Goal: Task Accomplishment & Management: Use online tool/utility

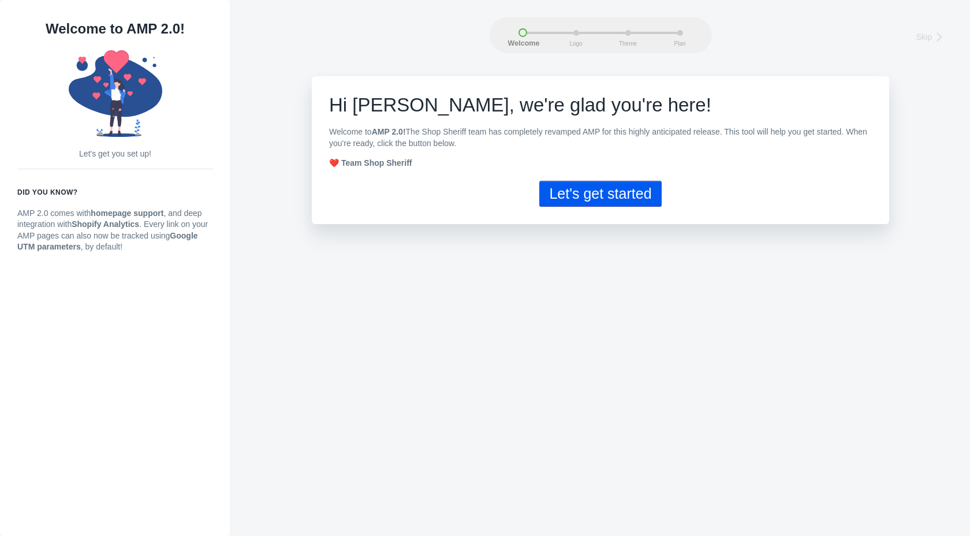
click at [616, 196] on button "Let's get started" at bounding box center [600, 194] width 122 height 26
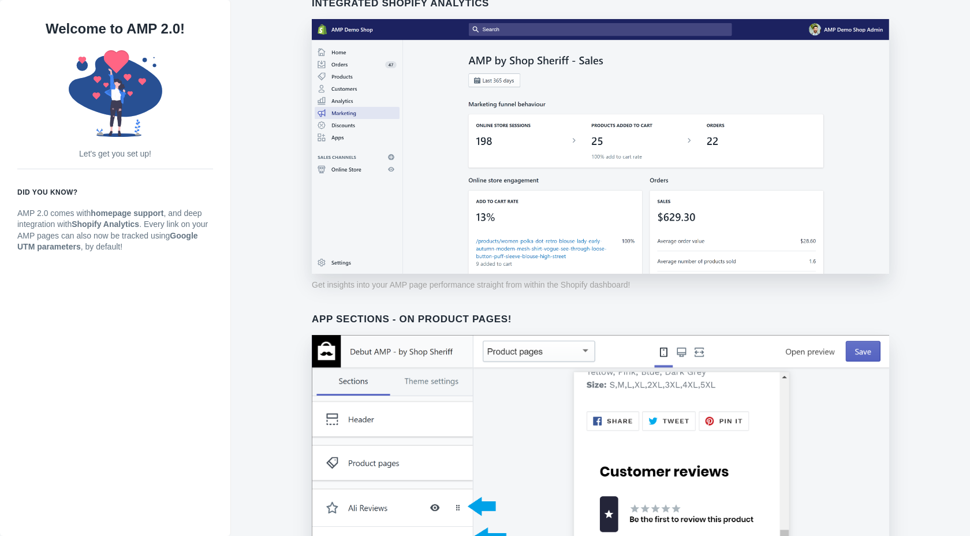
scroll to position [812, 0]
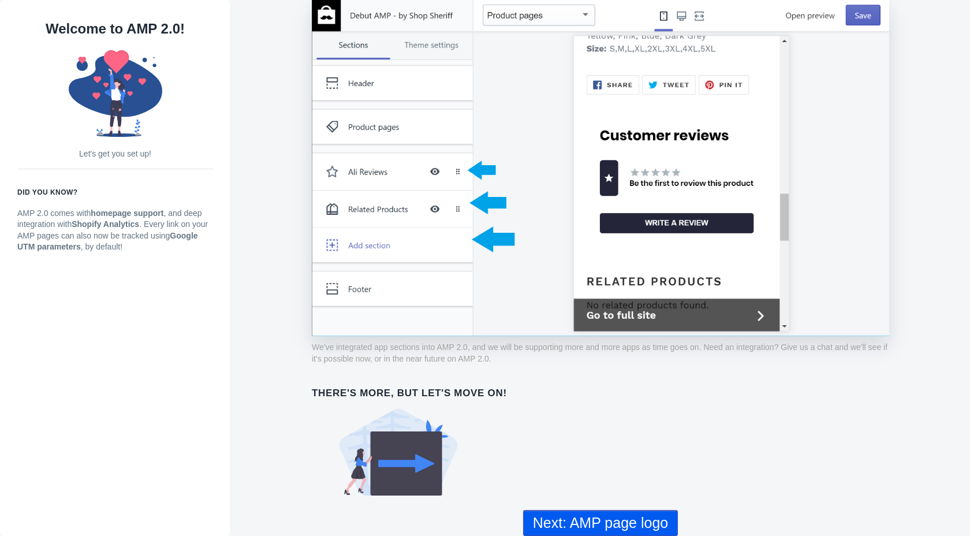
click at [568, 522] on button "Next: AMP page logo" at bounding box center [600, 523] width 155 height 26
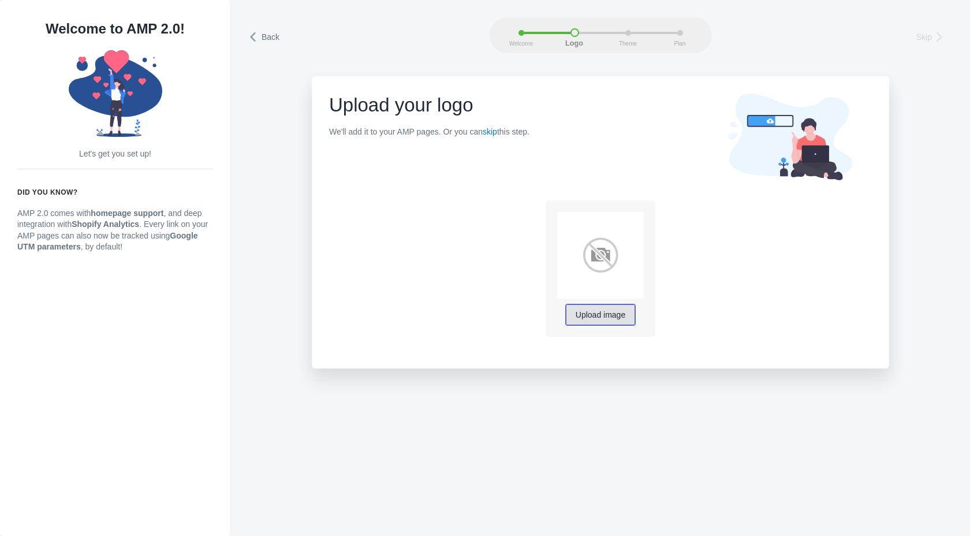
click at [609, 317] on span "Upload image" at bounding box center [601, 315] width 50 height 9
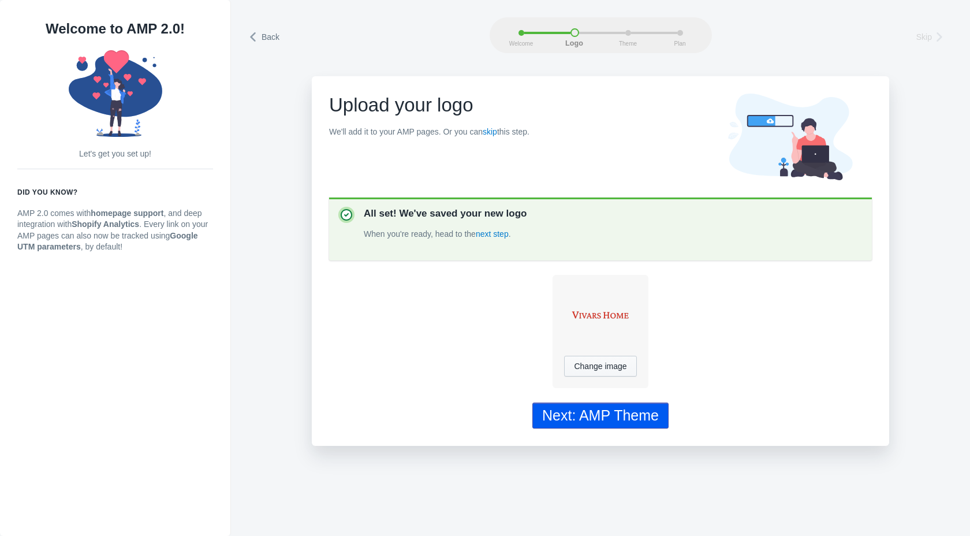
click at [605, 414] on div "Next: AMP Theme" at bounding box center [600, 415] width 117 height 17
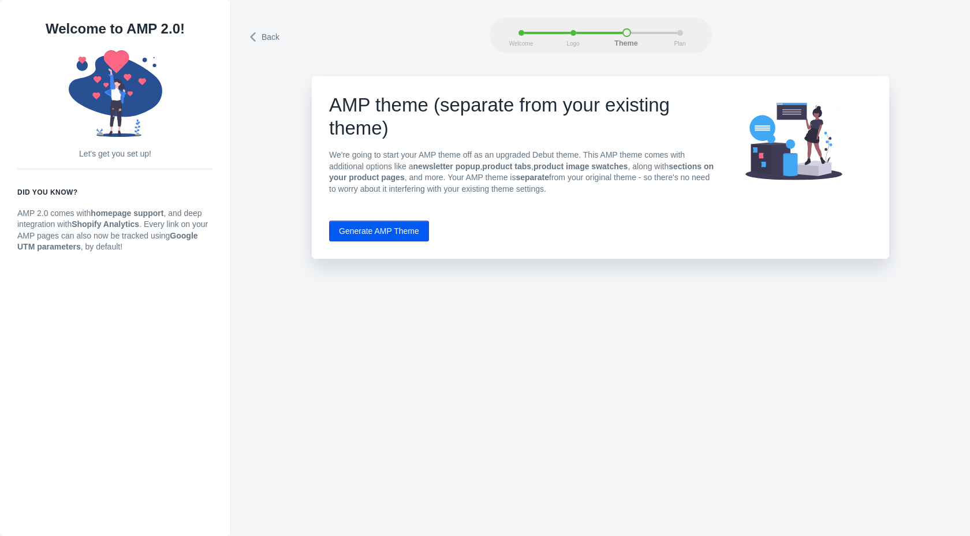
click at [369, 235] on button "Generate AMP Theme" at bounding box center [379, 231] width 100 height 21
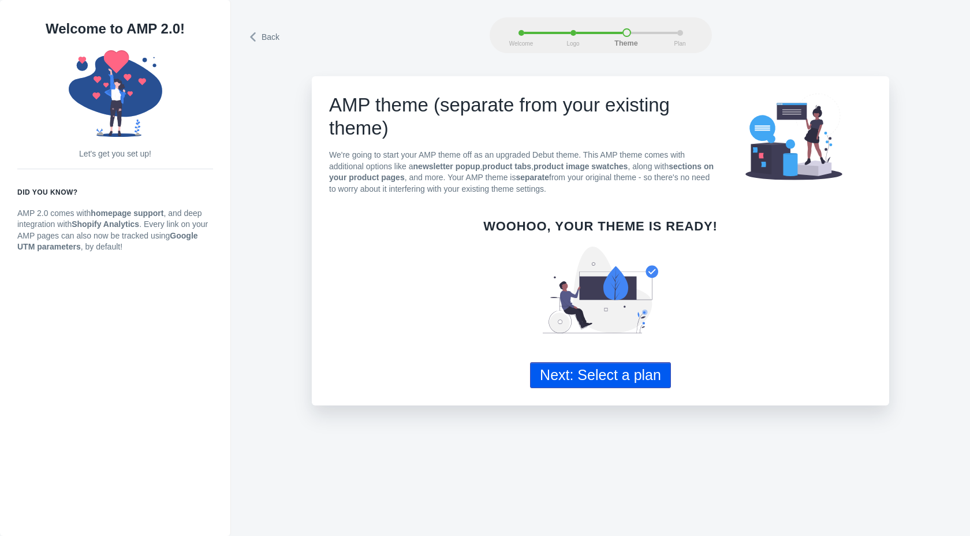
click at [616, 372] on button "Next: Select a plan" at bounding box center [600, 375] width 141 height 26
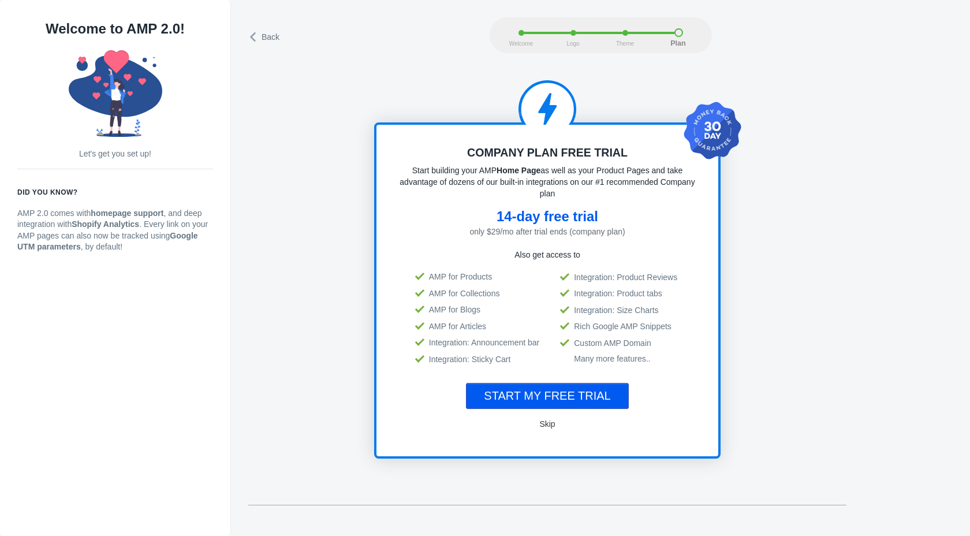
click at [553, 426] on button "Skip" at bounding box center [547, 423] width 37 height 23
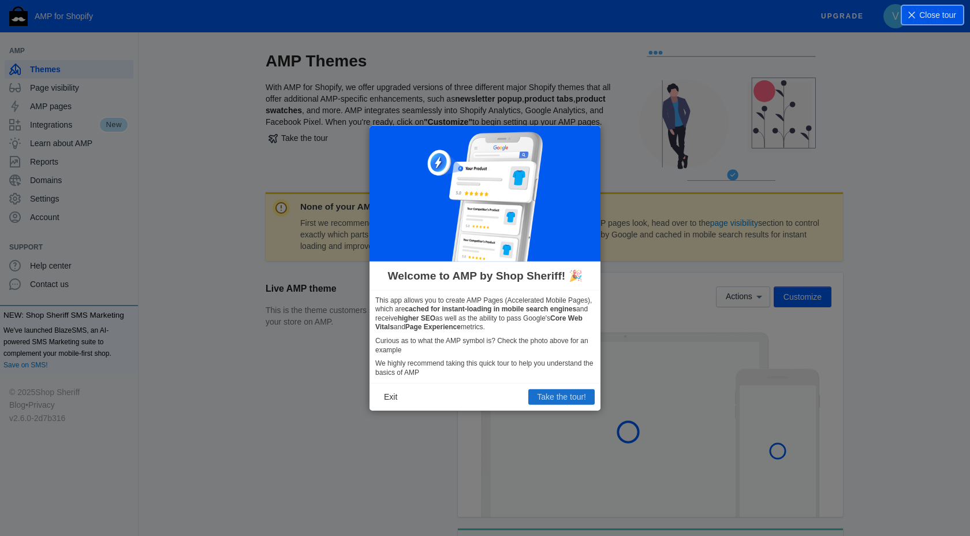
click at [556, 397] on button "Take the tour!" at bounding box center [562, 396] width 66 height 15
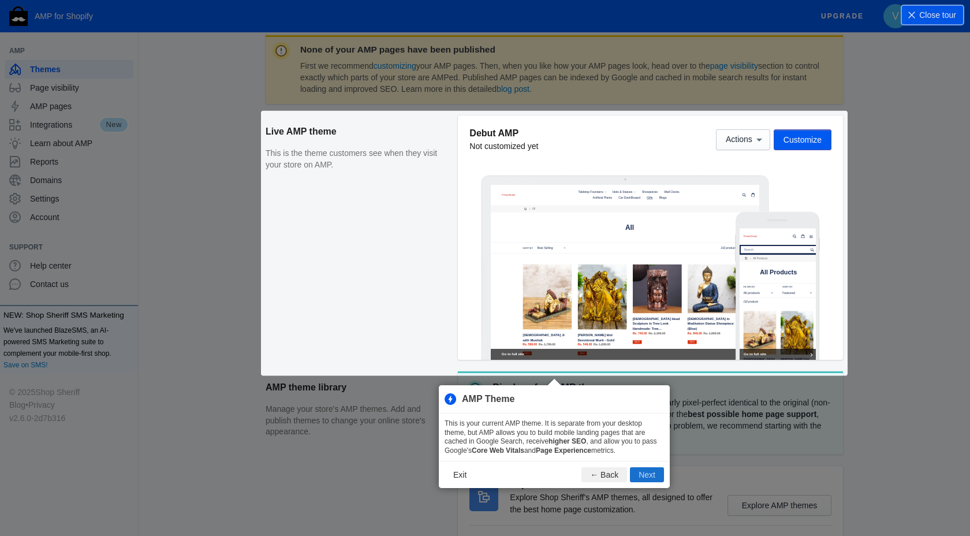
click at [647, 473] on button "Next" at bounding box center [647, 474] width 34 height 15
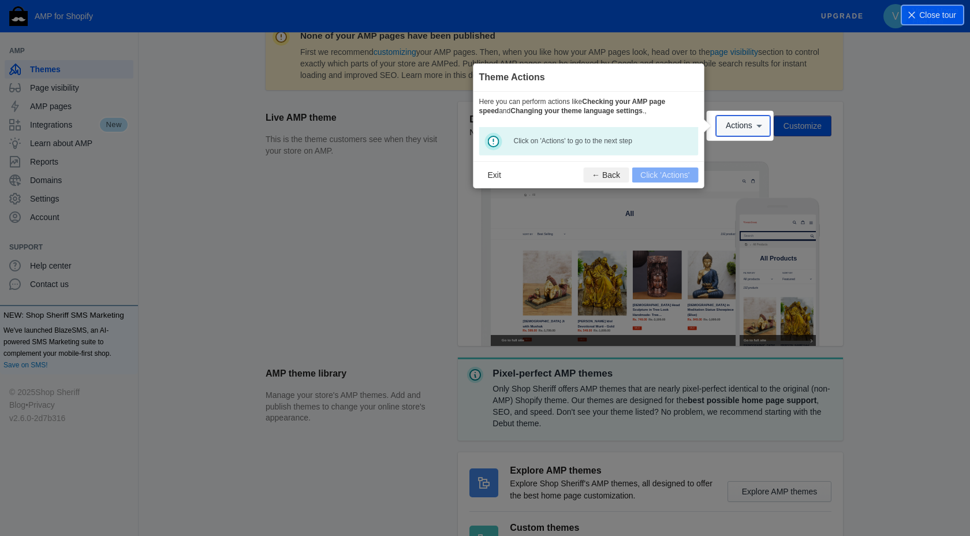
click at [727, 133] on button "Actions" at bounding box center [743, 126] width 54 height 21
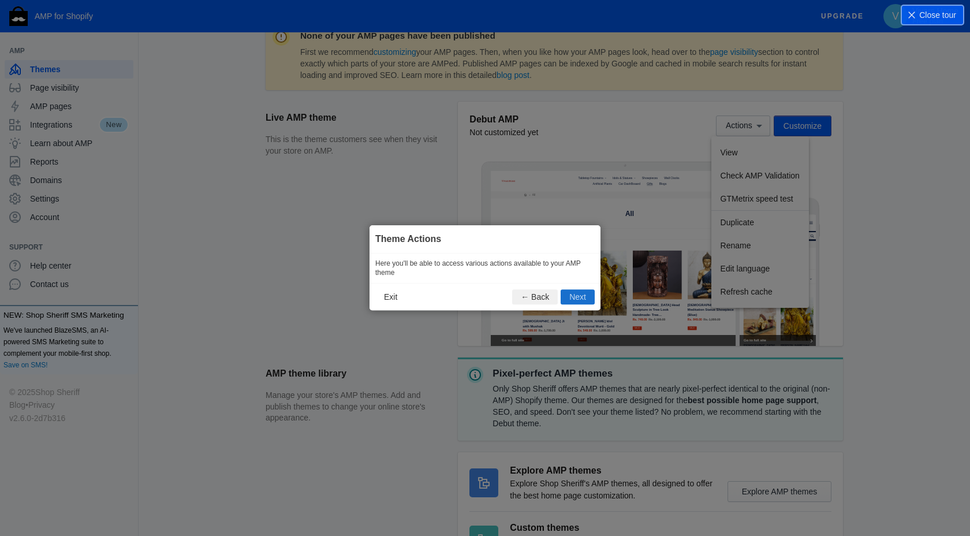
click at [575, 294] on button "Next" at bounding box center [578, 297] width 34 height 15
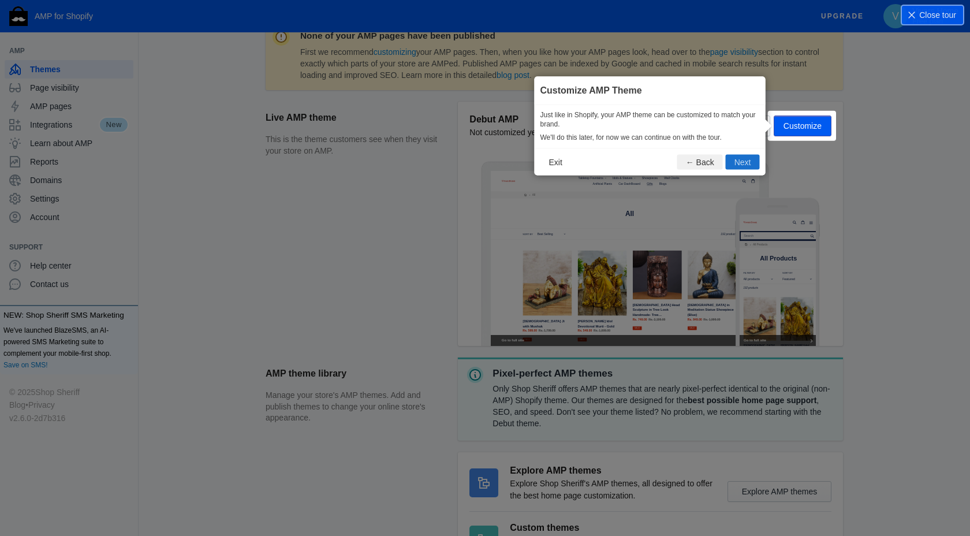
click at [742, 159] on button "Next" at bounding box center [743, 161] width 34 height 15
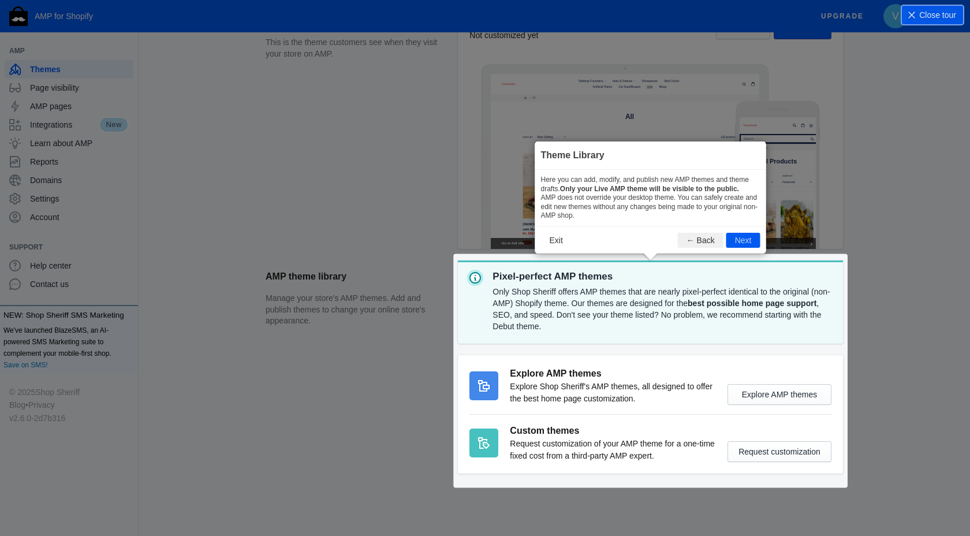
scroll to position [270, 0]
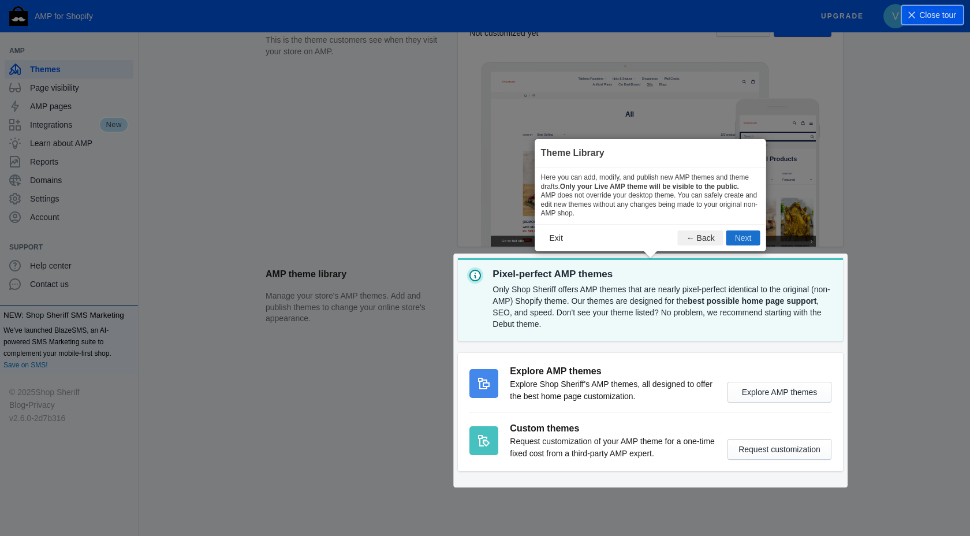
click at [738, 240] on button "Next" at bounding box center [744, 237] width 34 height 15
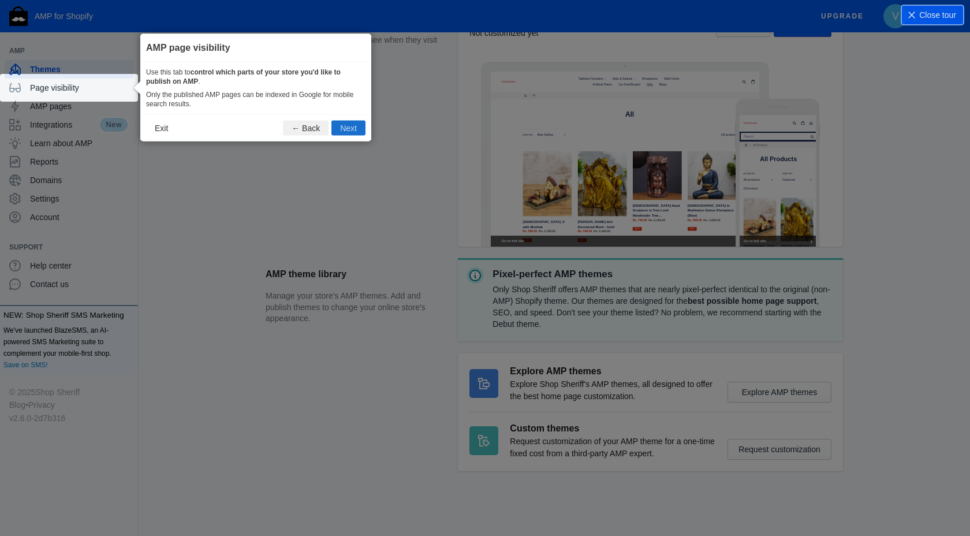
click at [345, 130] on button "Next" at bounding box center [349, 128] width 34 height 15
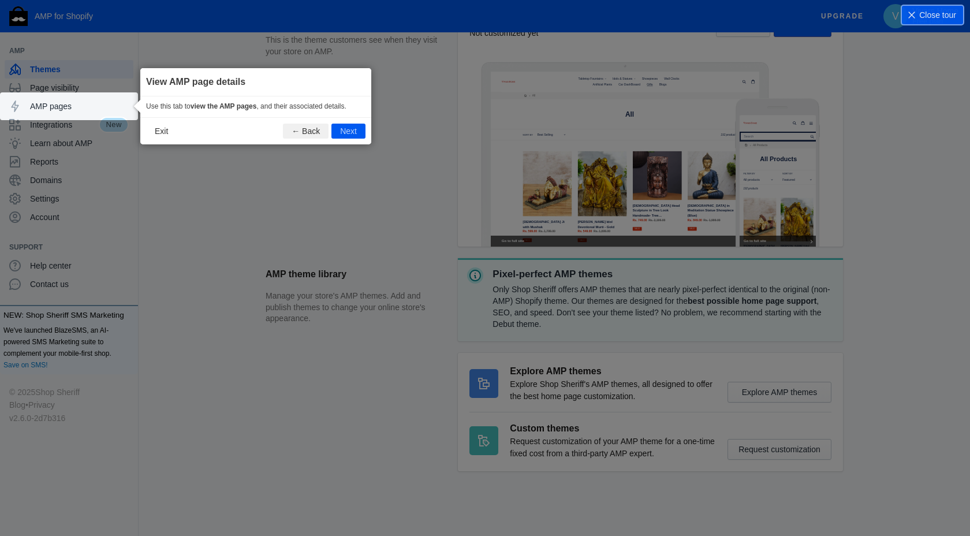
click at [345, 130] on button "Next" at bounding box center [349, 131] width 34 height 15
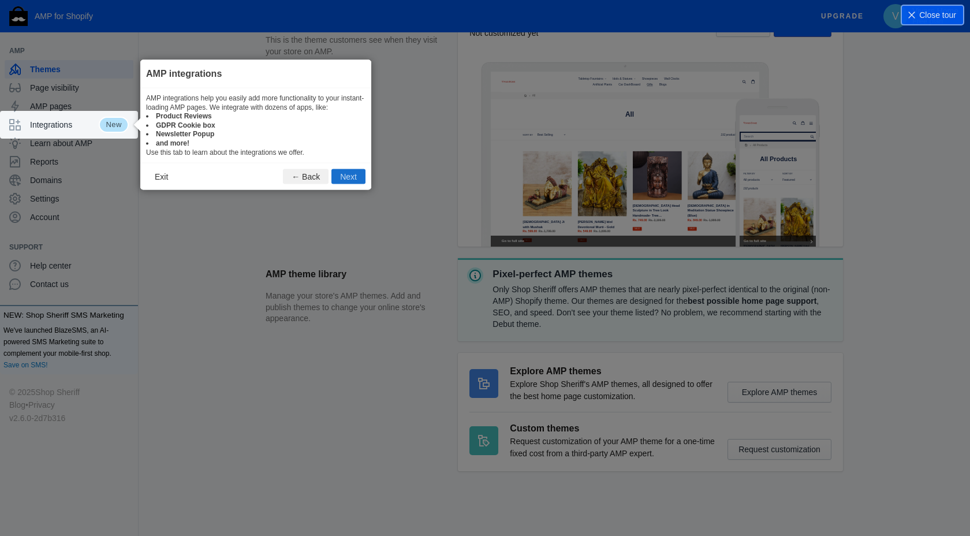
click at [347, 177] on button "Next" at bounding box center [349, 176] width 34 height 15
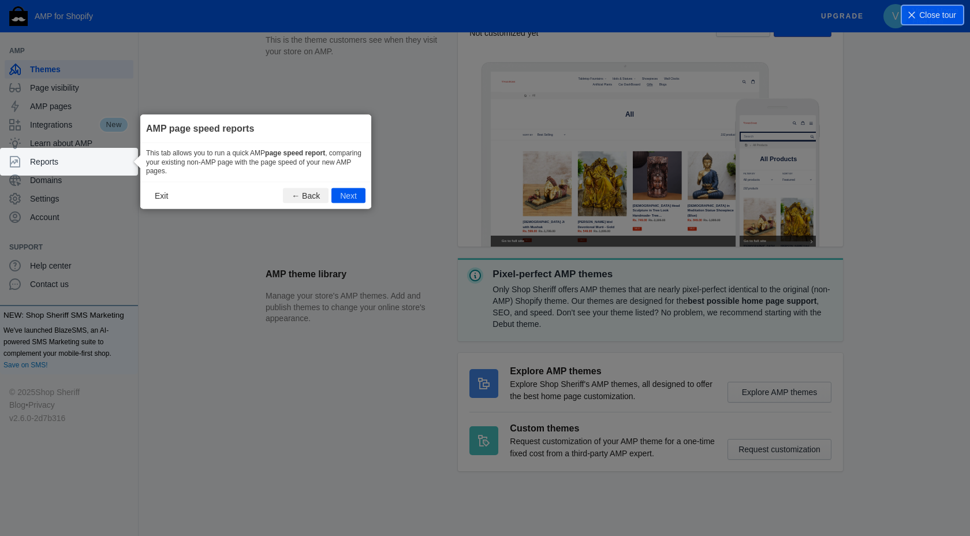
click at [347, 177] on div "This tab allows you to run a quick AMP page speed report , comparing your exist…" at bounding box center [255, 162] width 231 height 39
click at [351, 200] on button "Next" at bounding box center [349, 195] width 34 height 15
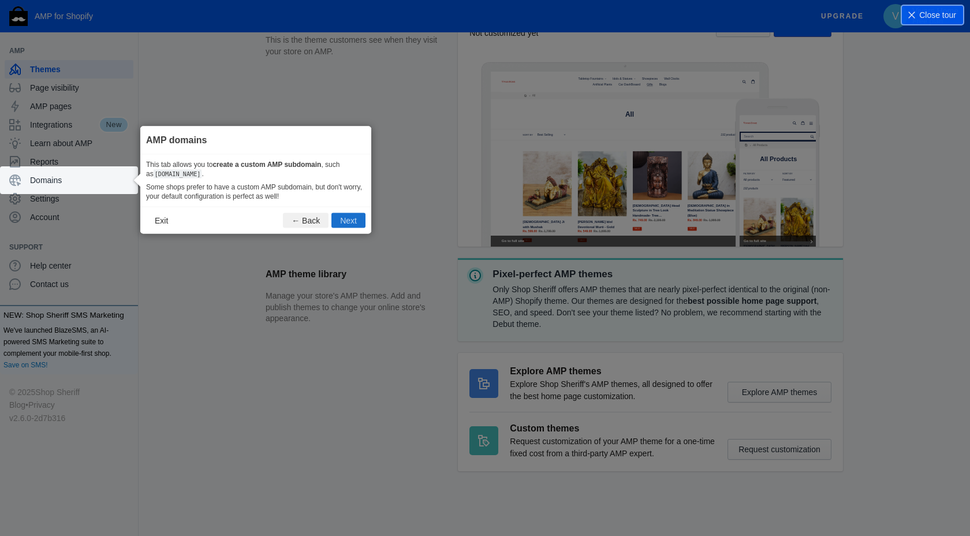
click at [352, 219] on button "Next" at bounding box center [349, 220] width 34 height 15
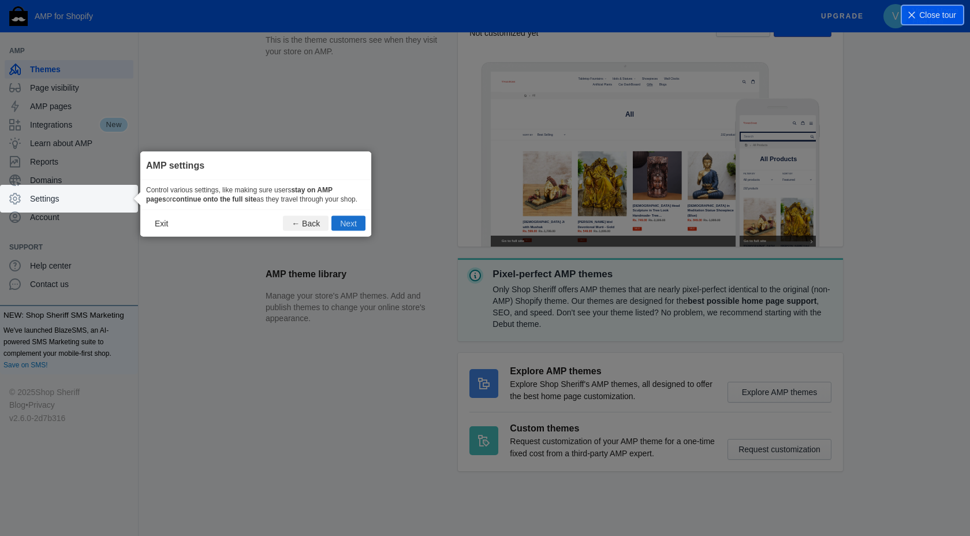
click at [352, 229] on button "Next" at bounding box center [349, 223] width 34 height 15
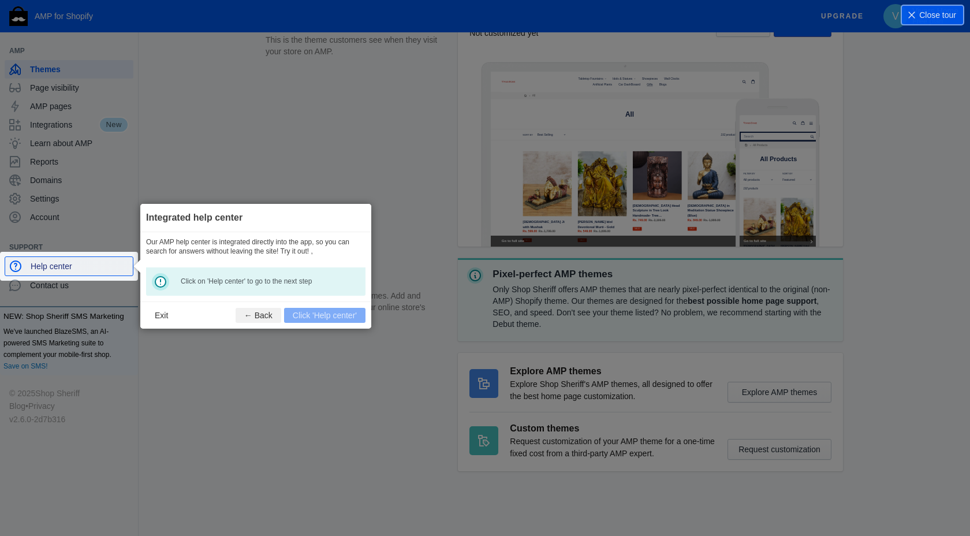
click at [81, 265] on span "Help center" at bounding box center [80, 267] width 98 height 12
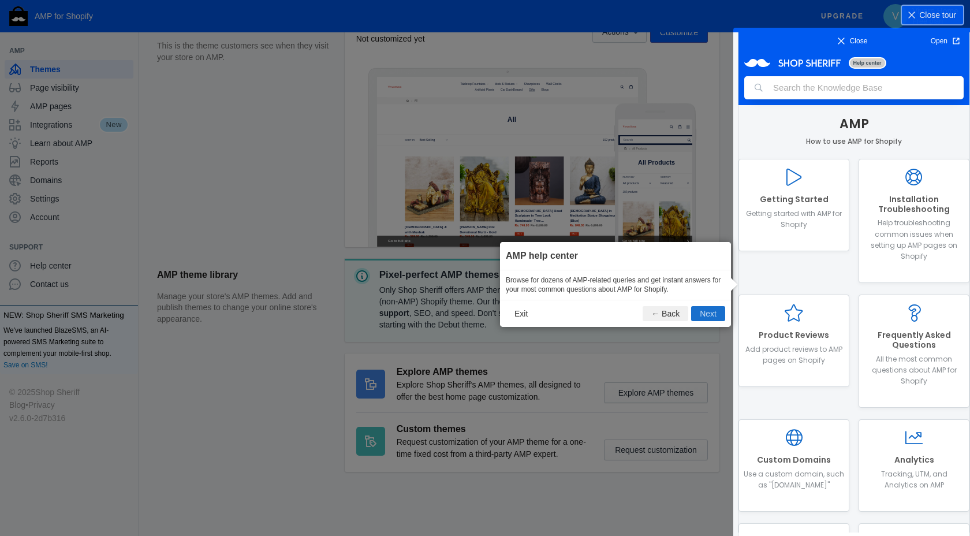
scroll to position [0, 0]
click at [715, 317] on button "Next" at bounding box center [708, 313] width 34 height 15
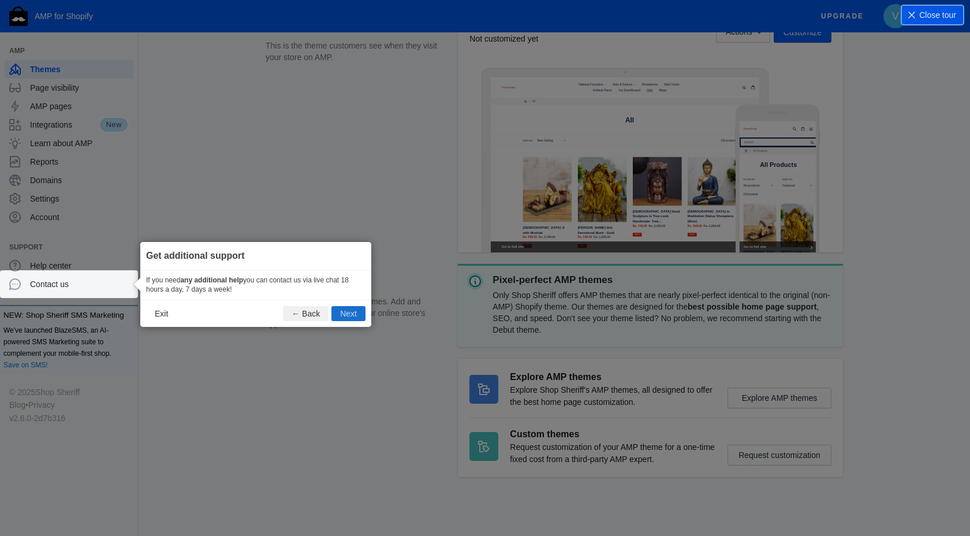
click at [342, 310] on button "Next" at bounding box center [349, 313] width 34 height 15
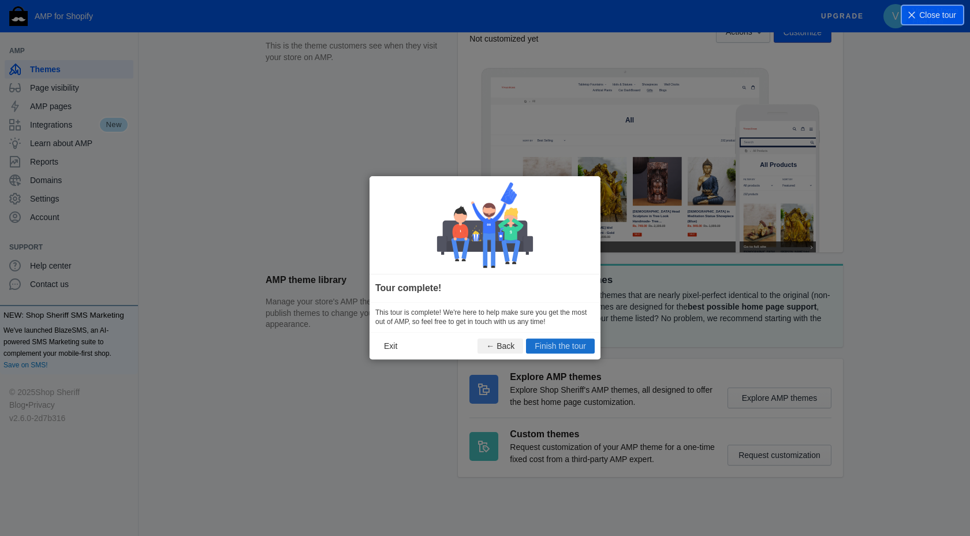
click at [579, 346] on button "Finish the tour" at bounding box center [560, 346] width 69 height 15
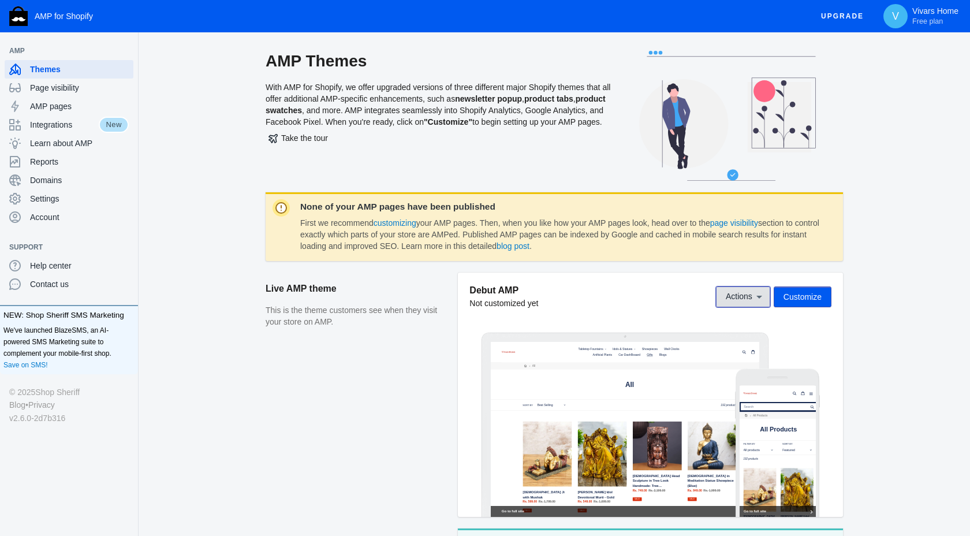
click at [758, 297] on icon at bounding box center [760, 297] width 6 height 3
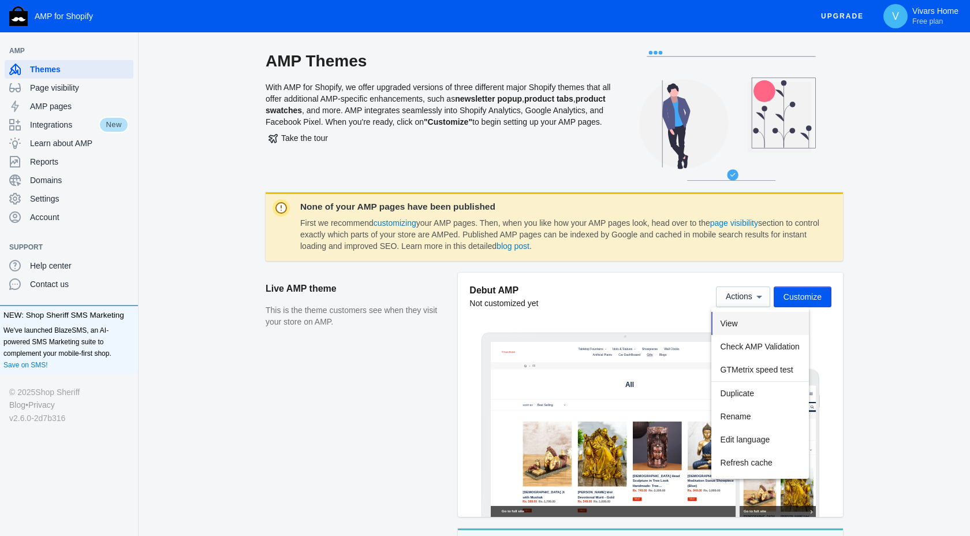
click at [725, 322] on span "View" at bounding box center [729, 323] width 17 height 9
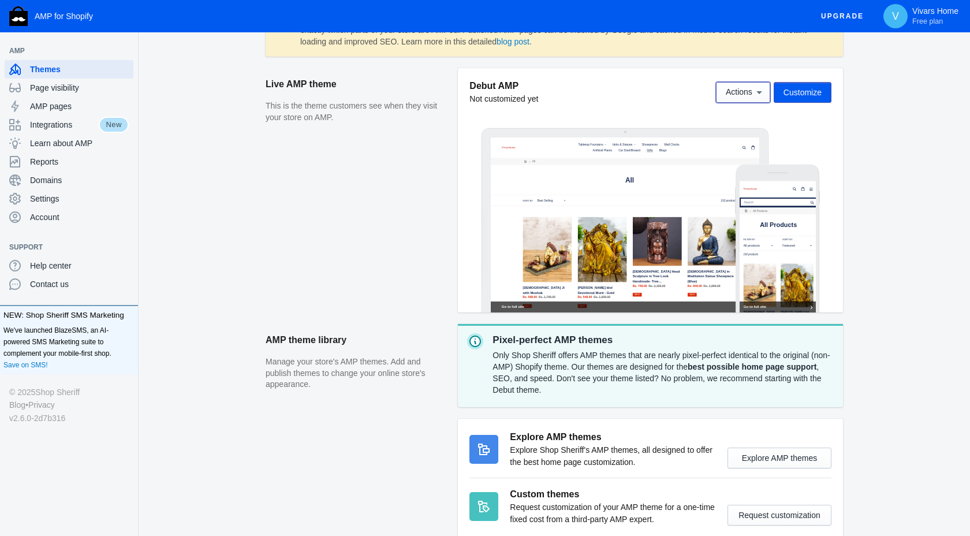
scroll to position [270, 0]
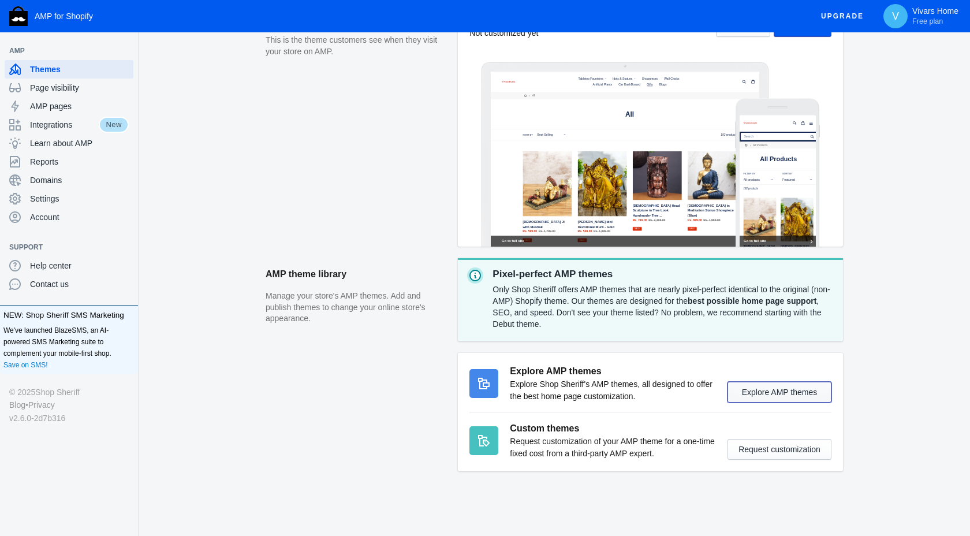
click at [761, 393] on button "Explore AMP themes" at bounding box center [780, 392] width 104 height 21
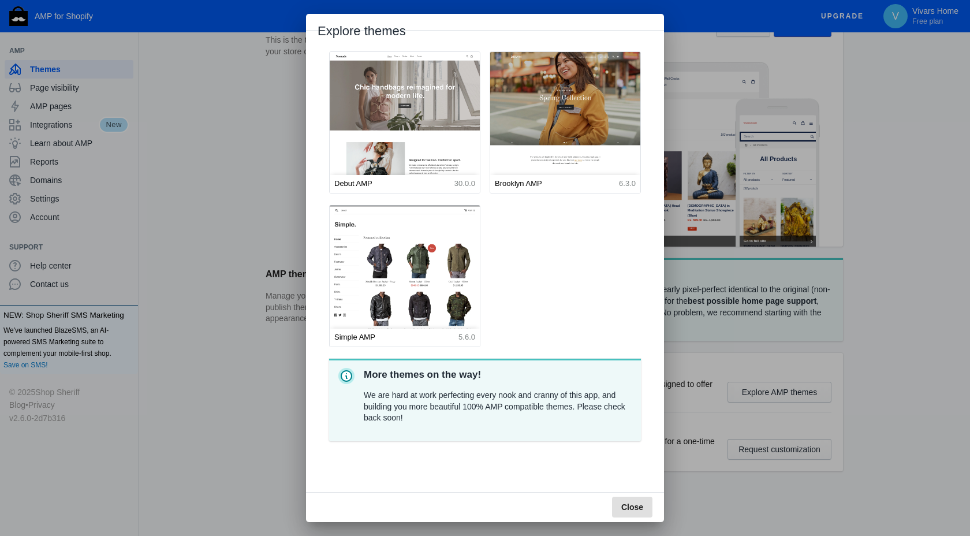
click at [630, 504] on span "Close" at bounding box center [633, 507] width 22 height 9
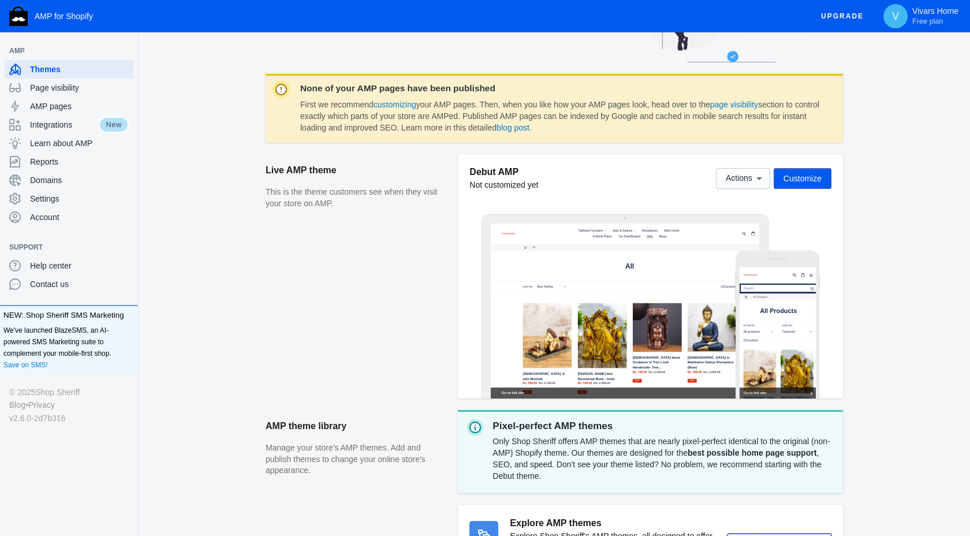
scroll to position [109, 0]
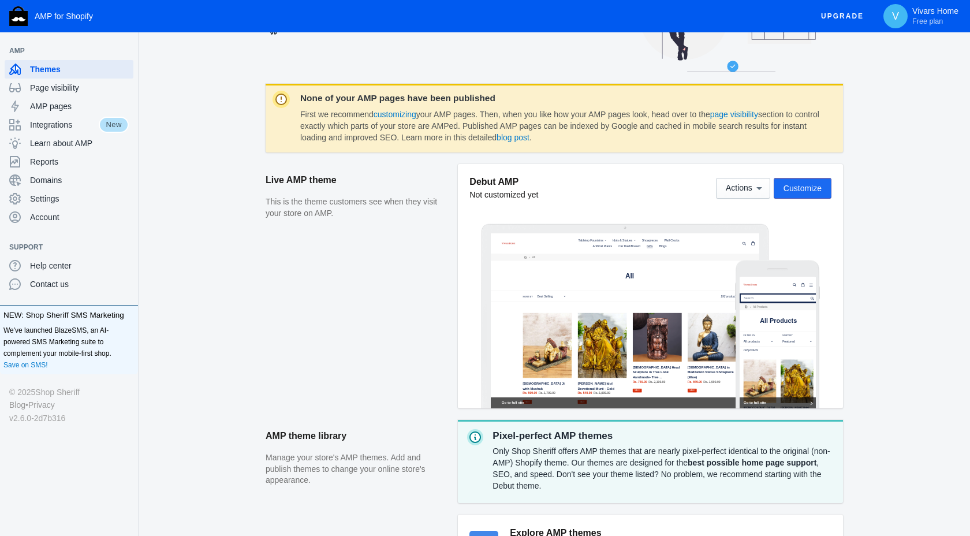
click at [817, 184] on span "Customize" at bounding box center [803, 188] width 38 height 9
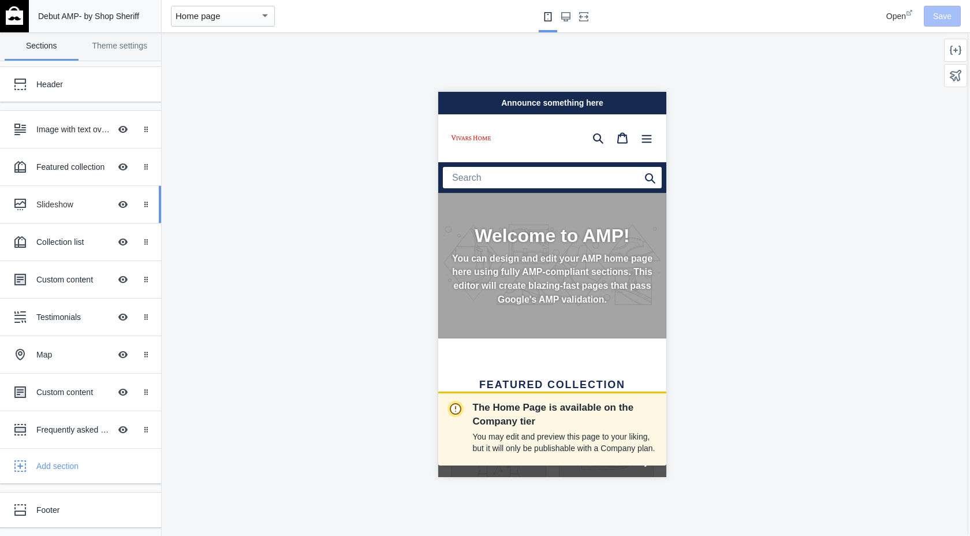
click at [42, 197] on div "Slideshow Hide Image with text overlay" at bounding box center [72, 204] width 127 height 25
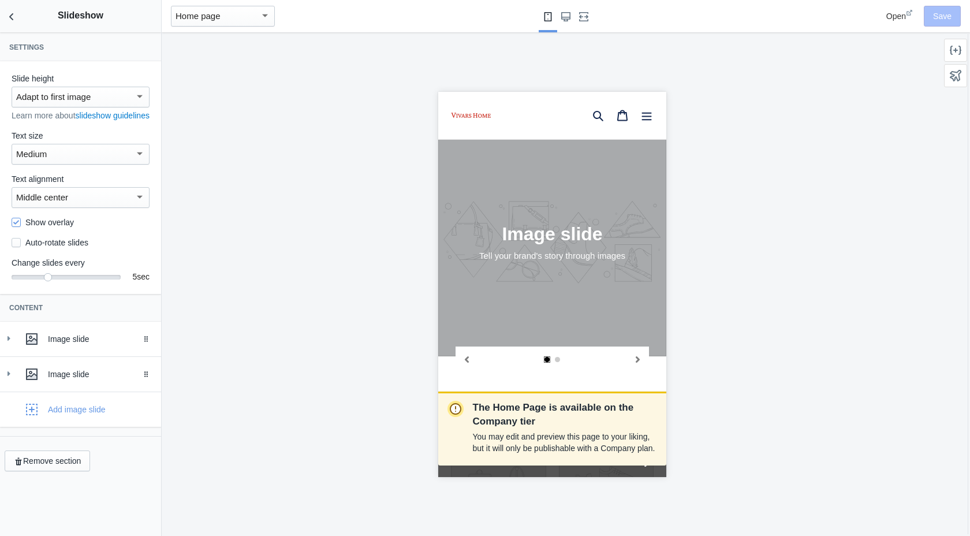
click at [895, 18] on span "Open" at bounding box center [897, 16] width 20 height 9
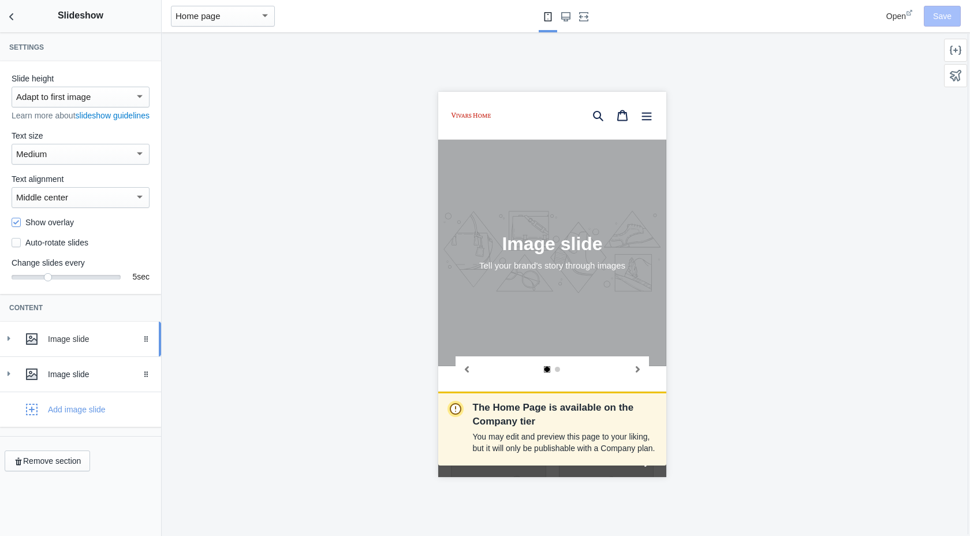
click at [73, 351] on div "Image slide" at bounding box center [81, 339] width 144 height 23
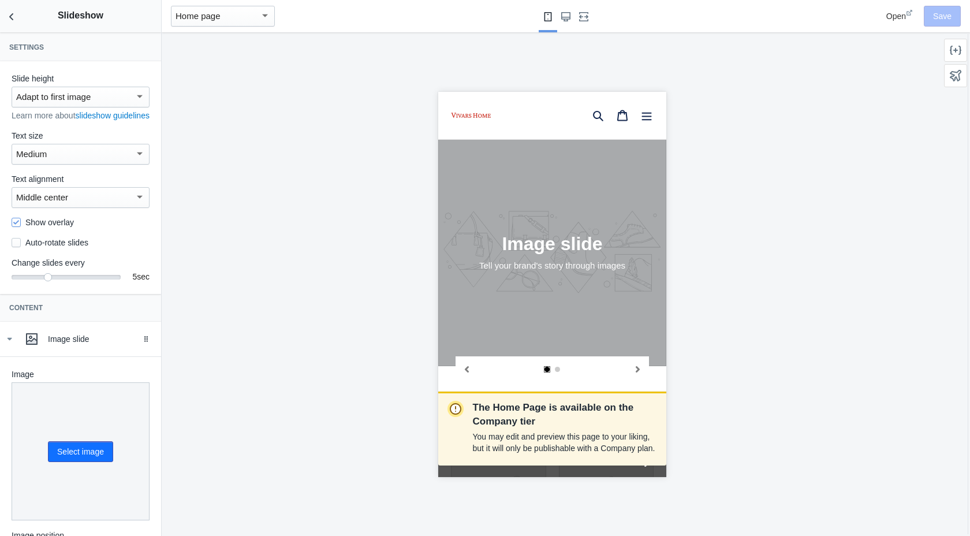
scroll to position [40, 0]
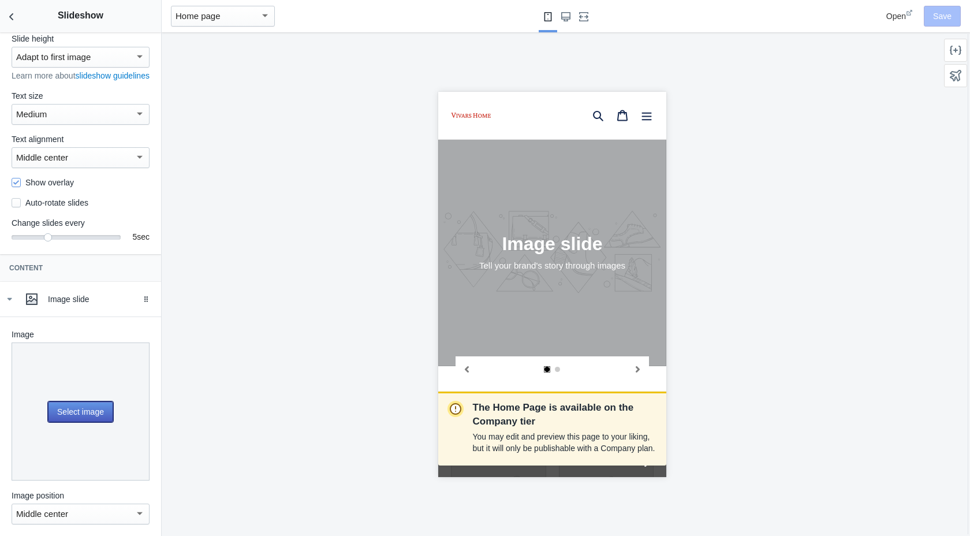
click at [84, 422] on button "Select image" at bounding box center [80, 411] width 65 height 21
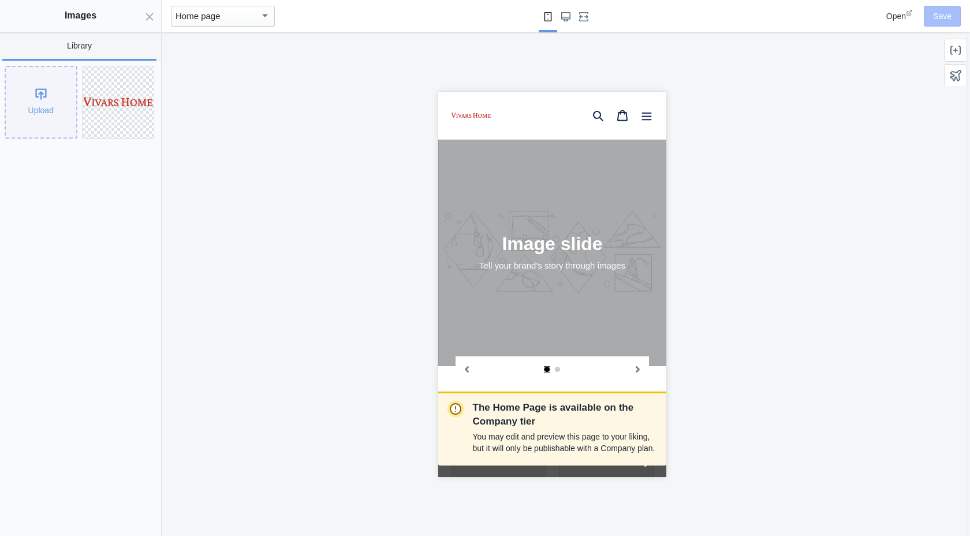
click at [54, 108] on div "Upload" at bounding box center [41, 102] width 70 height 70
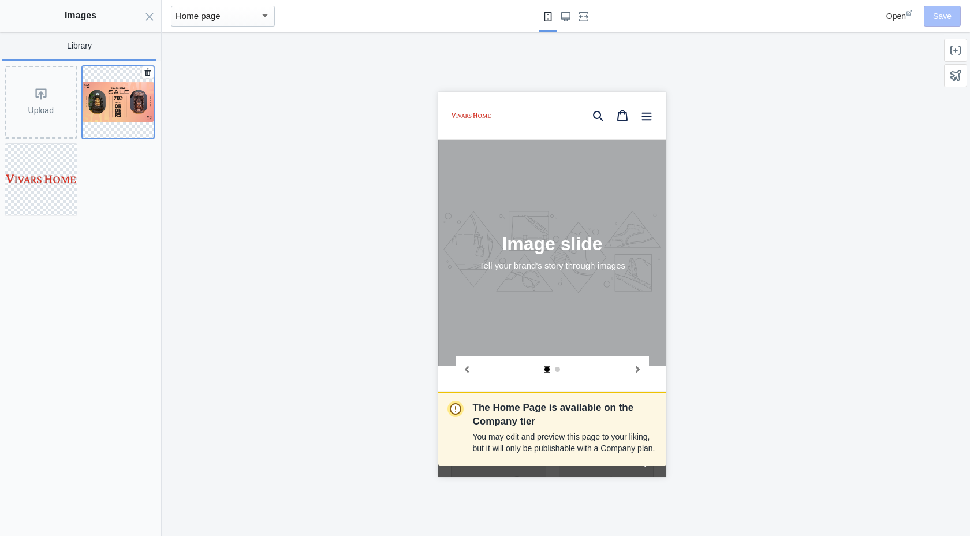
click at [105, 101] on img at bounding box center [119, 102] width 72 height 40
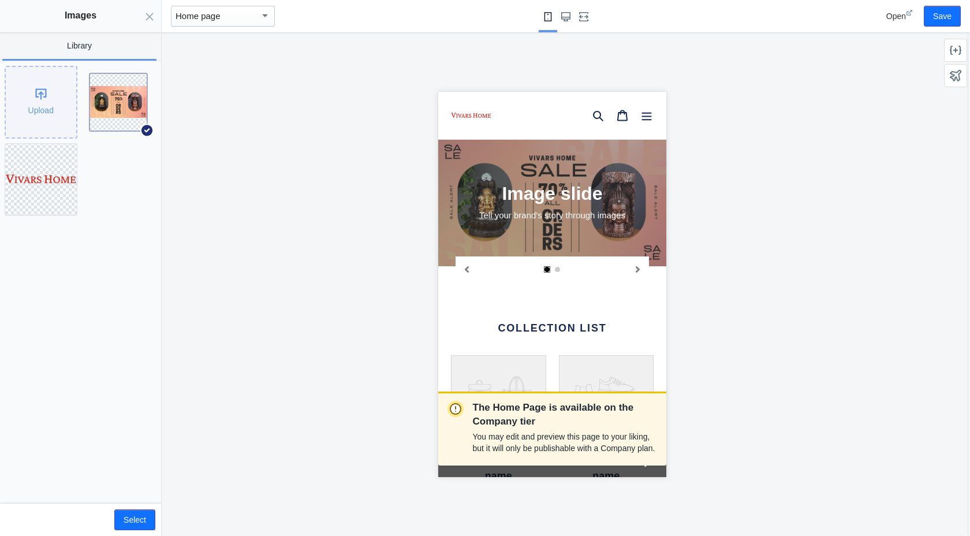
click at [38, 93] on div "Upload" at bounding box center [41, 102] width 70 height 70
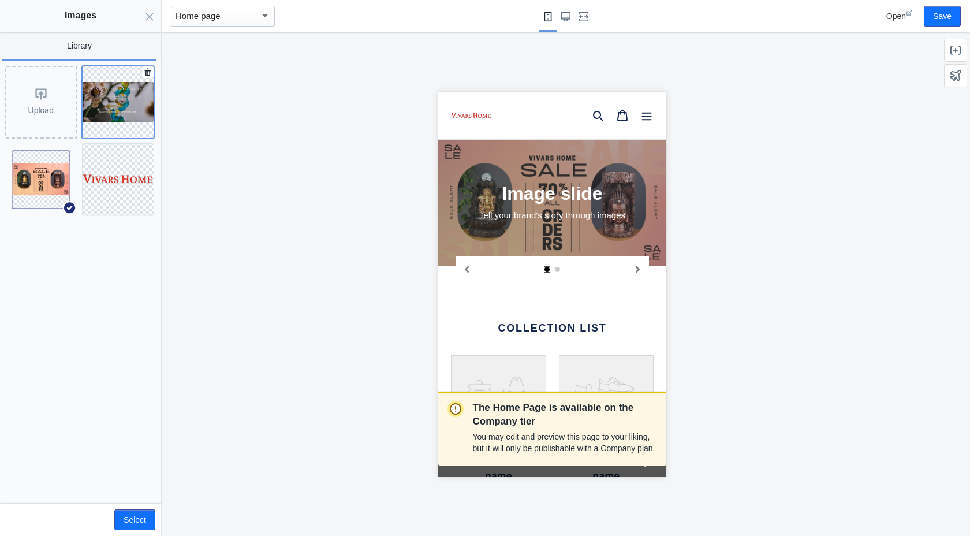
click at [90, 77] on button at bounding box center [118, 102] width 73 height 73
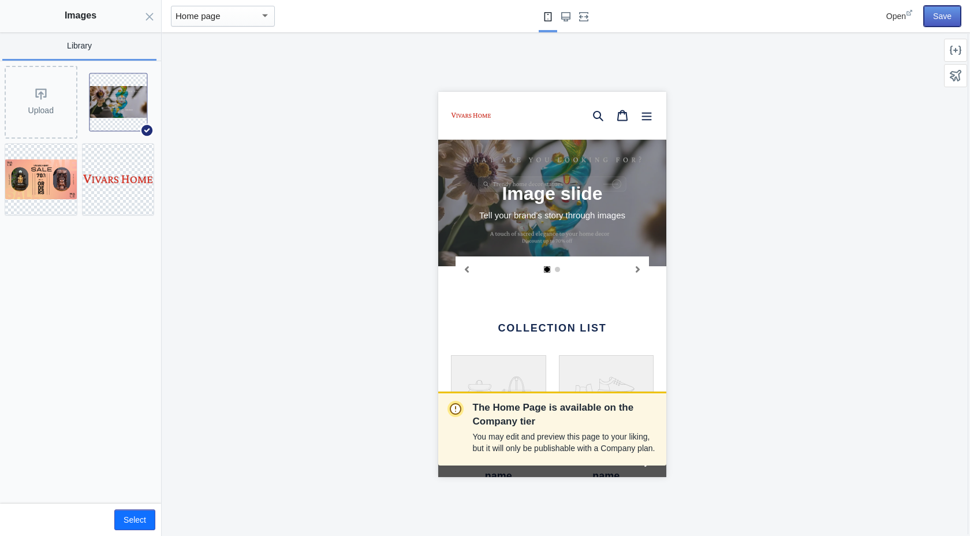
click at [939, 14] on button "Save" at bounding box center [942, 16] width 37 height 21
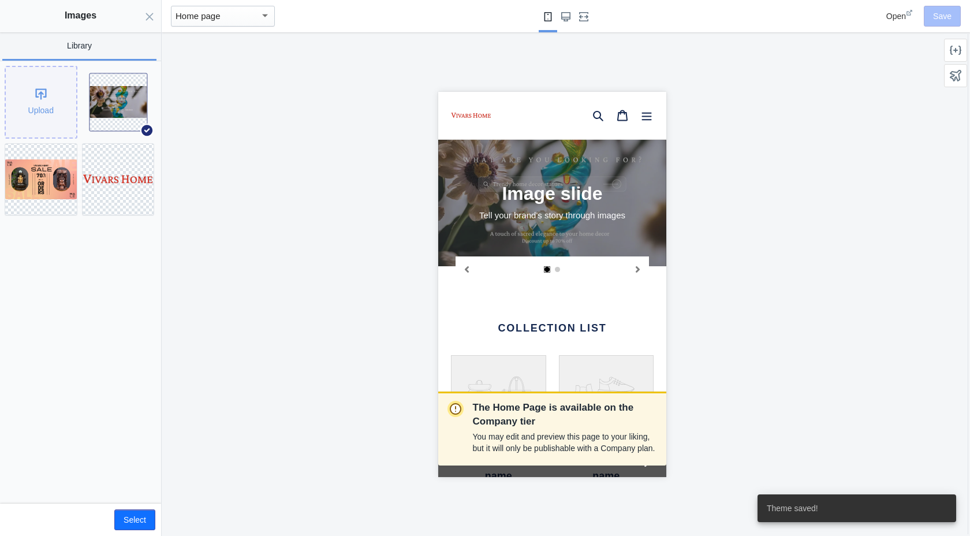
click at [48, 100] on div "Upload" at bounding box center [41, 102] width 70 height 70
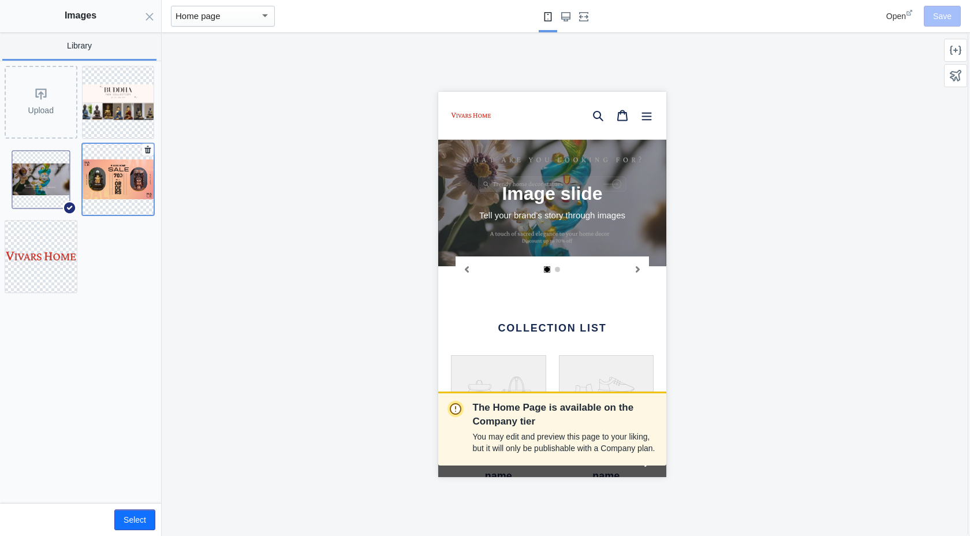
click at [106, 157] on button at bounding box center [118, 179] width 73 height 73
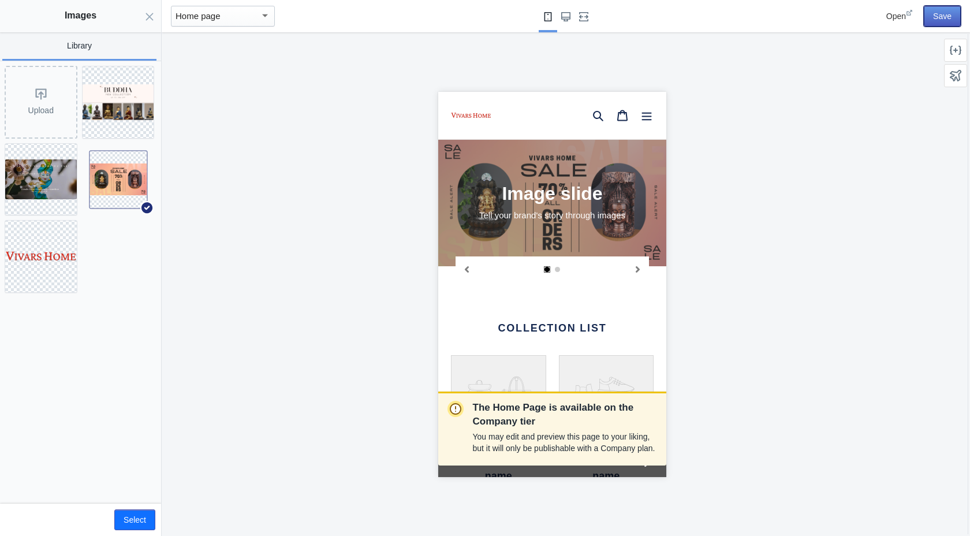
click at [952, 18] on button "Save" at bounding box center [942, 16] width 37 height 21
click at [268, 328] on div "The Home Page is available on the Company tier You may edit and preview this pa…" at bounding box center [552, 284] width 781 height 504
click at [155, 18] on button "Close panel" at bounding box center [149, 16] width 23 height 32
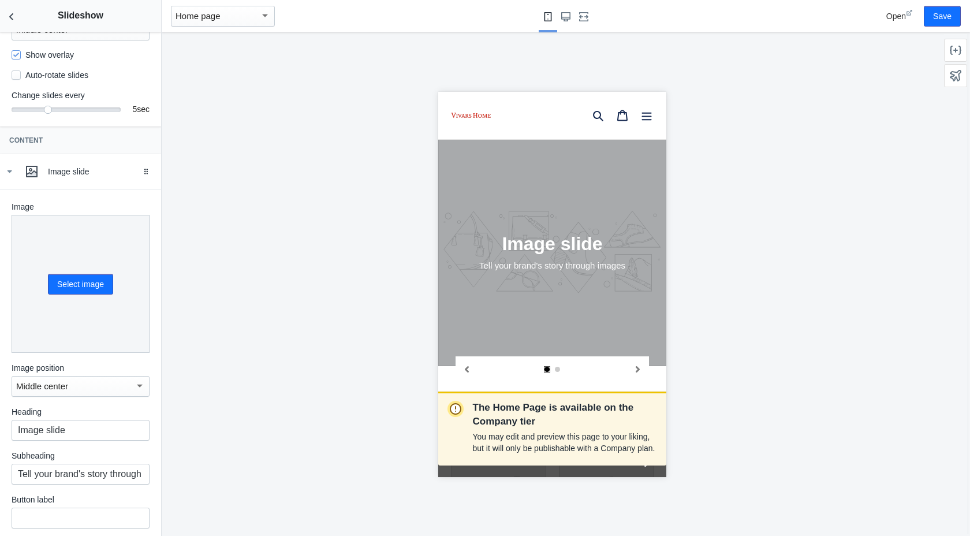
scroll to position [173, 0]
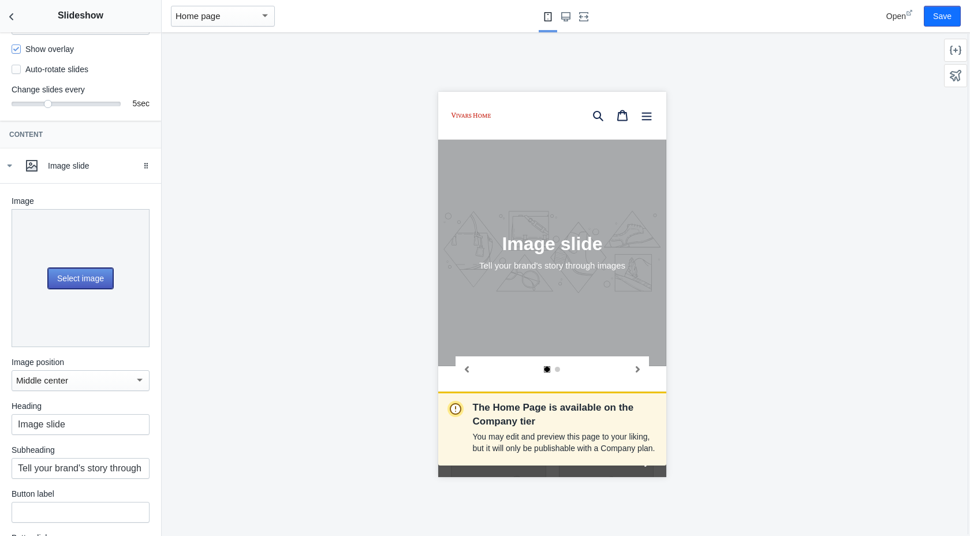
click at [81, 286] on button "Select image" at bounding box center [80, 278] width 65 height 21
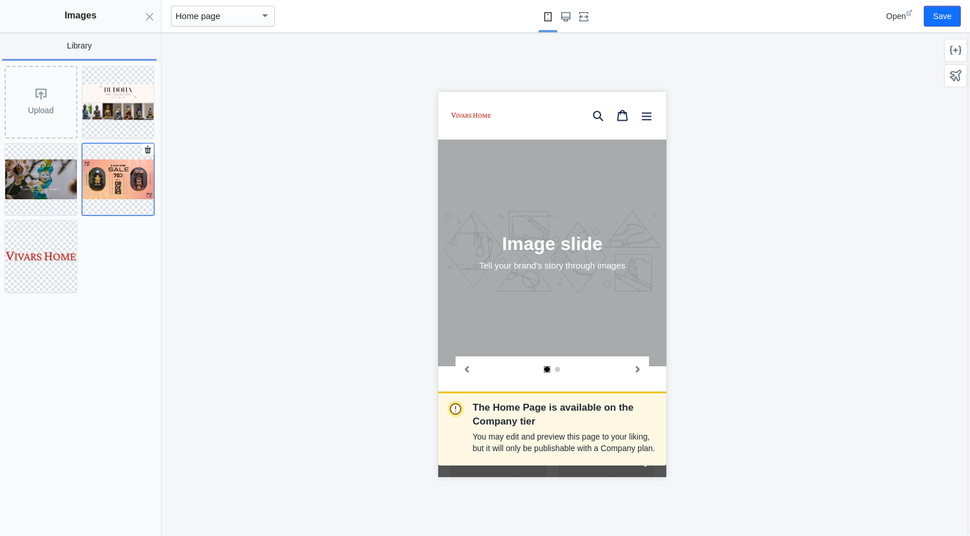
click at [104, 183] on img at bounding box center [119, 179] width 72 height 40
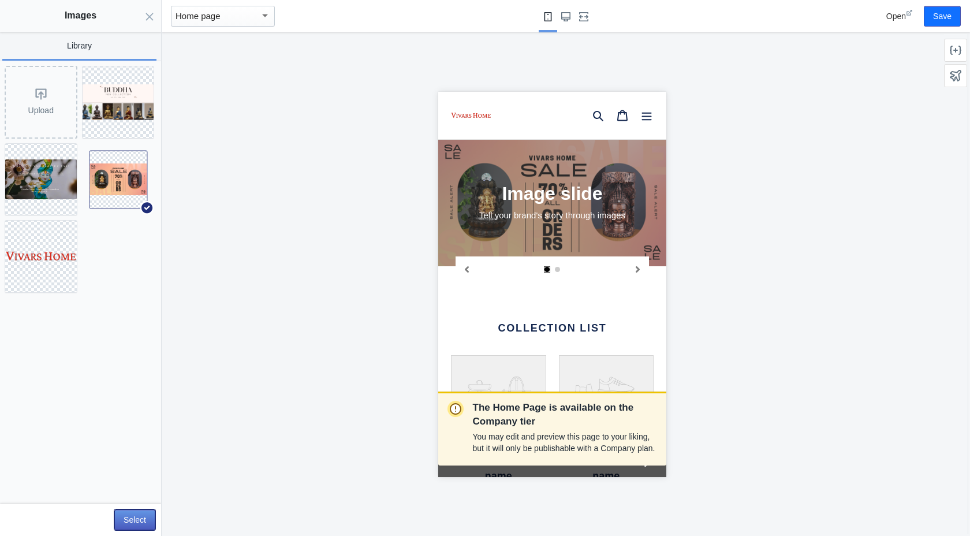
click at [131, 515] on button "Select" at bounding box center [134, 519] width 41 height 21
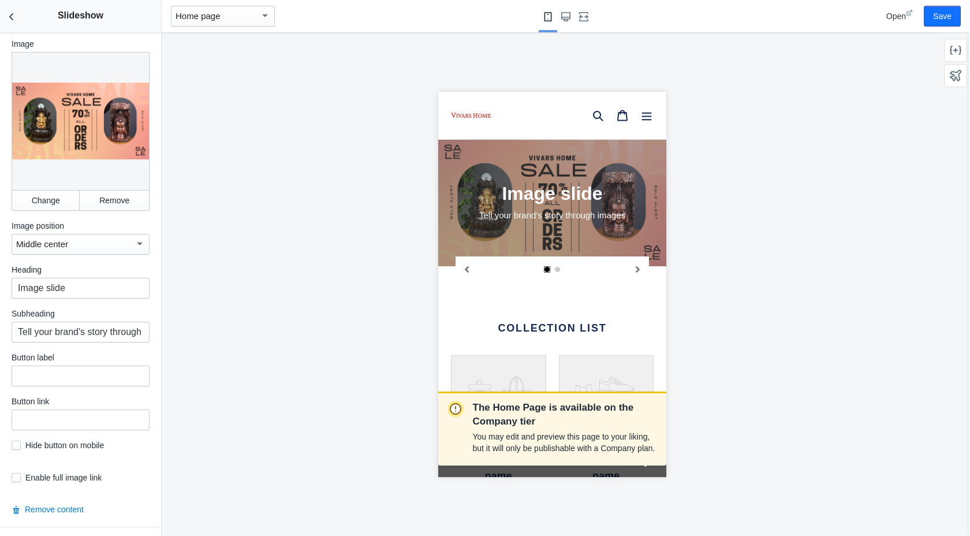
scroll to position [332, 0]
drag, startPoint x: 74, startPoint y: 297, endPoint x: 12, endPoint y: 295, distance: 62.4
click at [12, 295] on input "Image slide" at bounding box center [81, 287] width 138 height 21
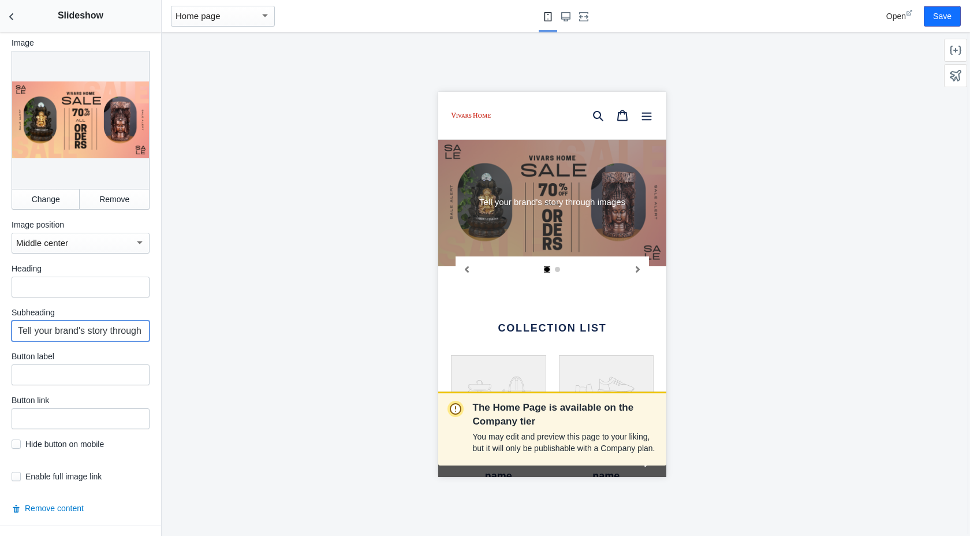
scroll to position [0, 35]
drag, startPoint x: 18, startPoint y: 344, endPoint x: 184, endPoint y: 345, distance: 165.8
click at [184, 345] on main "Debut AMP - by Shop Sheriff Save Sections Theme settings Header Image with text…" at bounding box center [485, 268] width 970 height 536
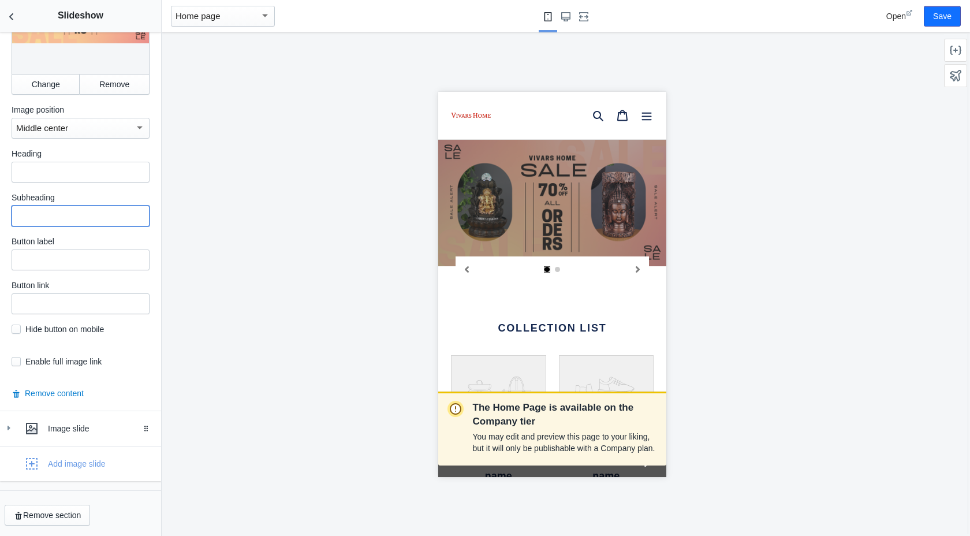
scroll to position [453, 0]
click at [21, 335] on label "Hide button on mobile" at bounding box center [58, 329] width 92 height 12
click at [18, 334] on input "checkbox" at bounding box center [16, 329] width 9 height 9
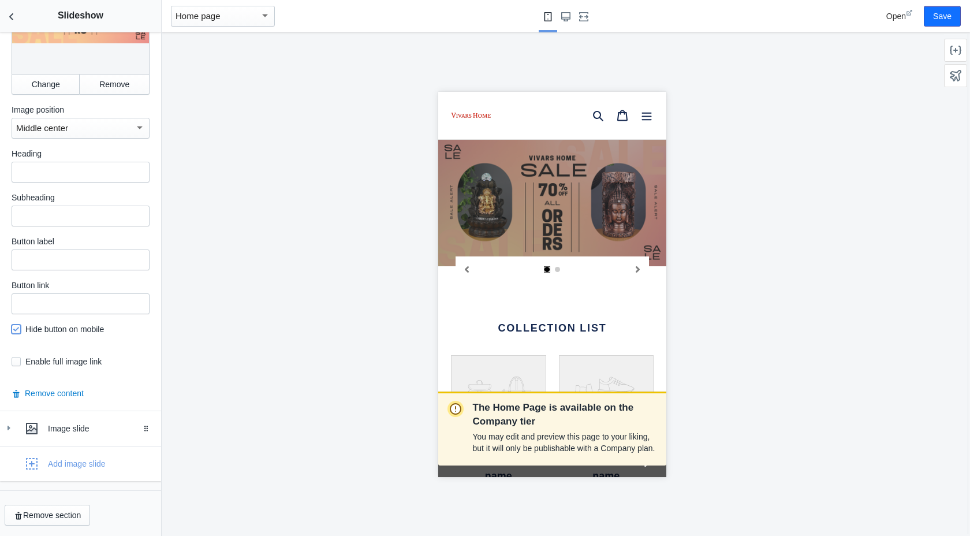
click at [18, 334] on input "checkbox" at bounding box center [16, 329] width 9 height 9
checkbox input "false"
click at [17, 427] on div "Image slide" at bounding box center [81, 428] width 144 height 23
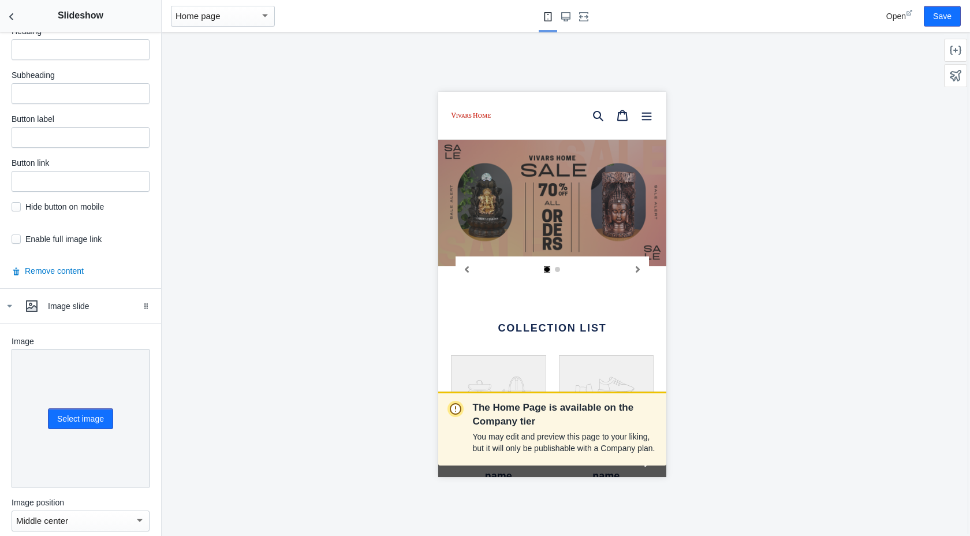
scroll to position [602, 0]
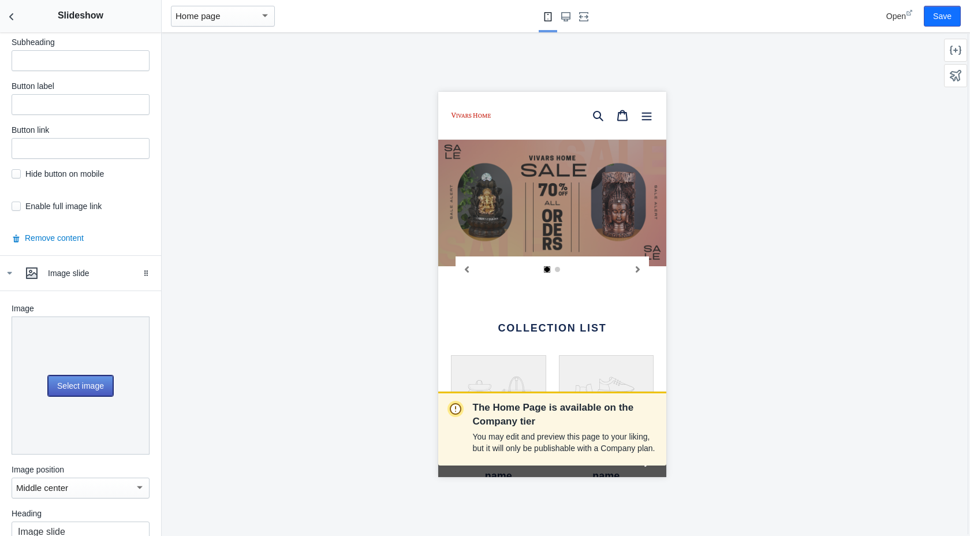
click at [81, 396] on button "Select image" at bounding box center [80, 385] width 65 height 21
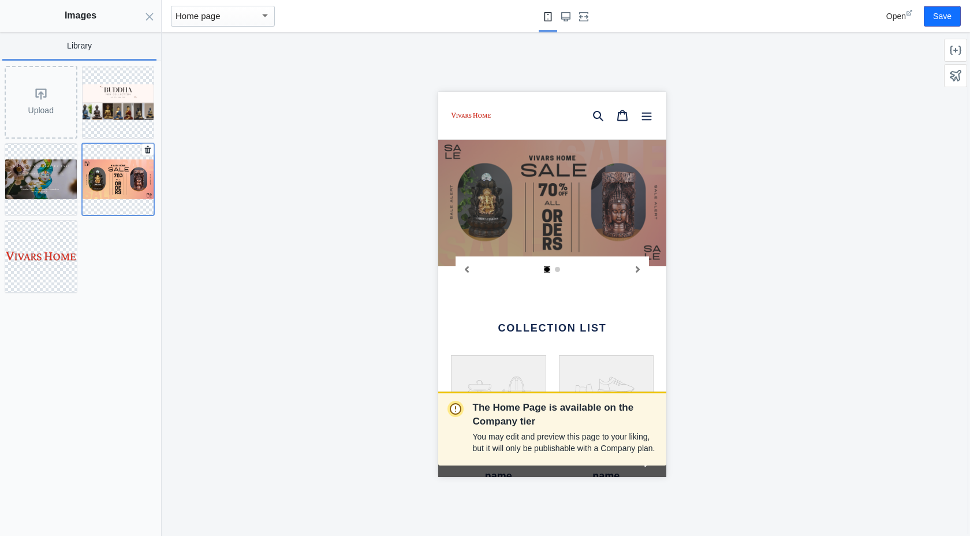
click at [103, 177] on img at bounding box center [119, 179] width 72 height 40
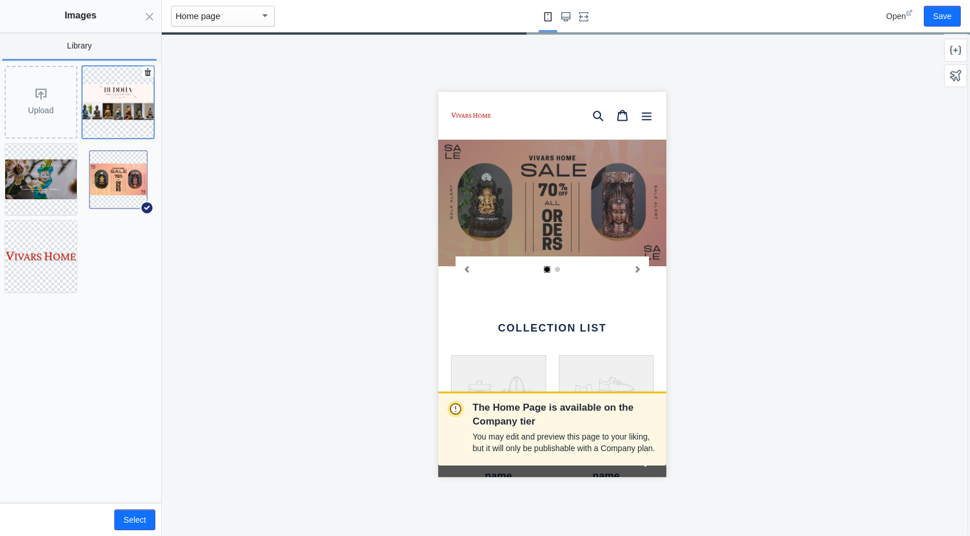
click at [100, 110] on img at bounding box center [119, 102] width 72 height 36
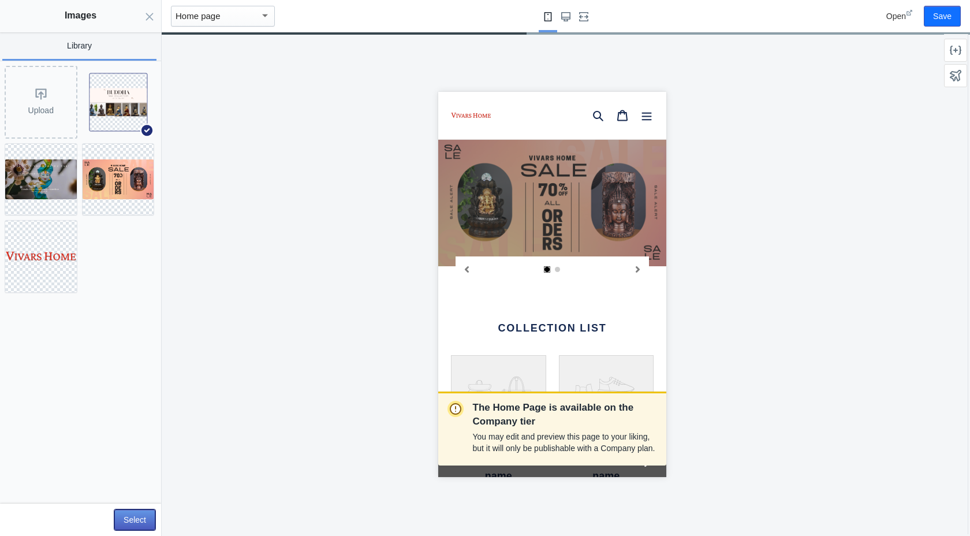
click at [129, 515] on button "Select" at bounding box center [134, 519] width 41 height 21
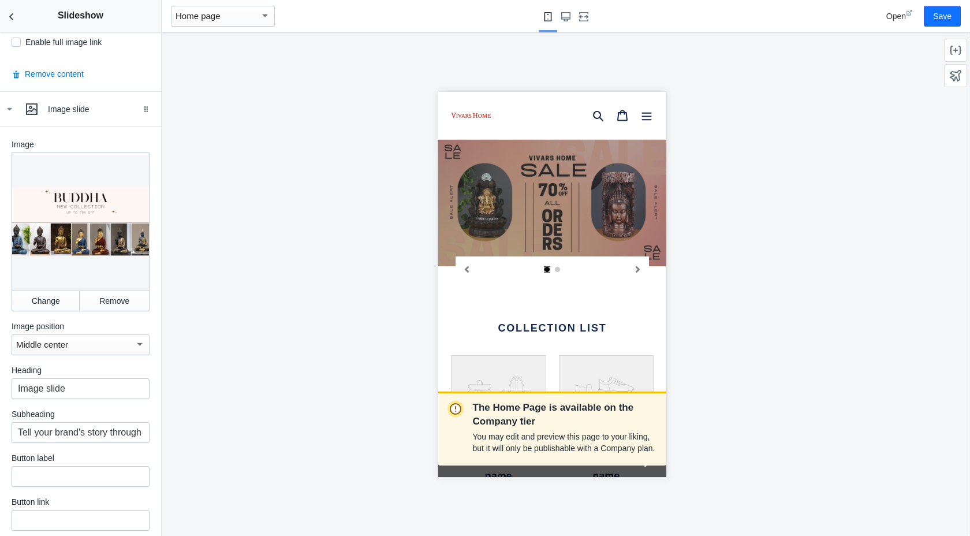
scroll to position [902, 0]
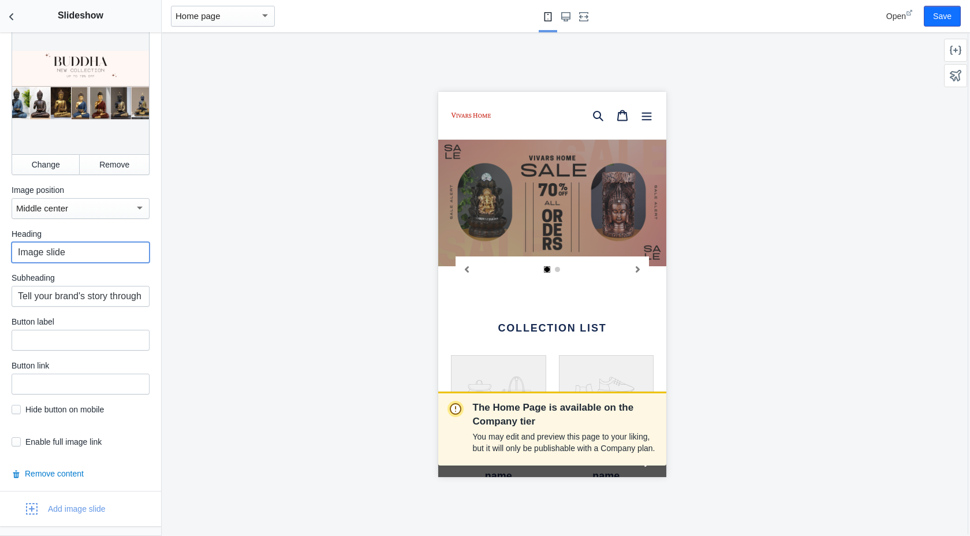
drag, startPoint x: 70, startPoint y: 264, endPoint x: 0, endPoint y: 262, distance: 70.5
click at [0, 262] on div "Image Change Remove Image position Middle center Heading Image slide Subheading…" at bounding box center [80, 240] width 161 height 501
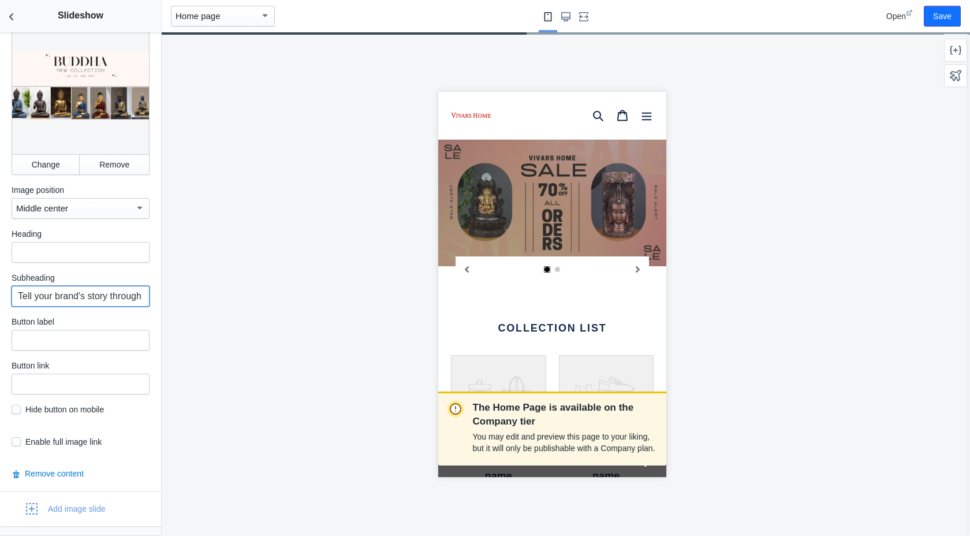
click at [34, 307] on input "Tell your brand's story through images" at bounding box center [81, 296] width 138 height 21
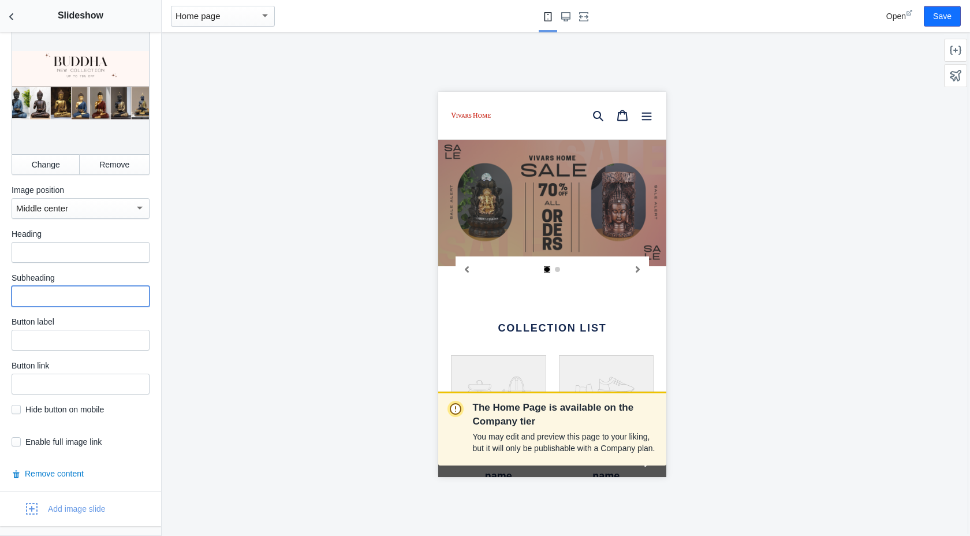
scroll to position [959, 0]
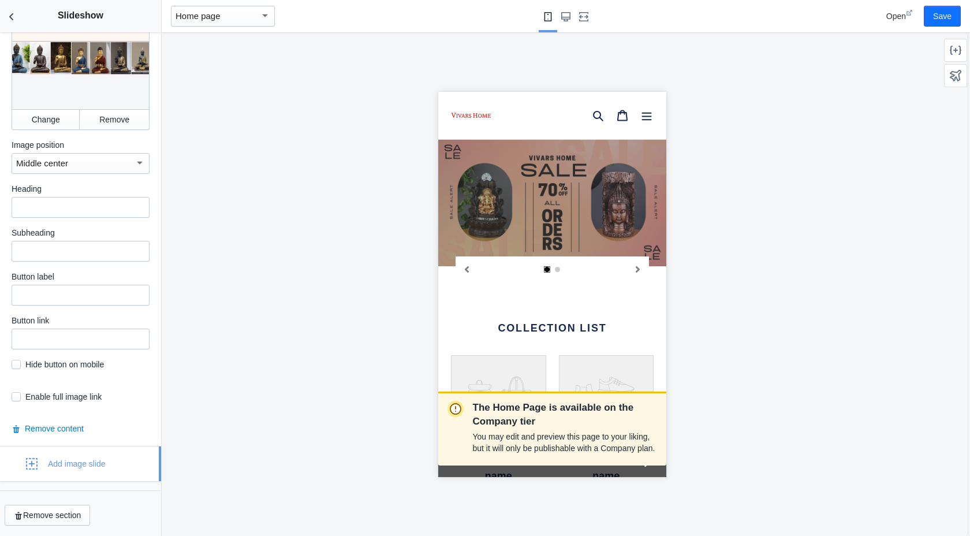
click at [38, 459] on div "button" at bounding box center [31, 463] width 23 height 23
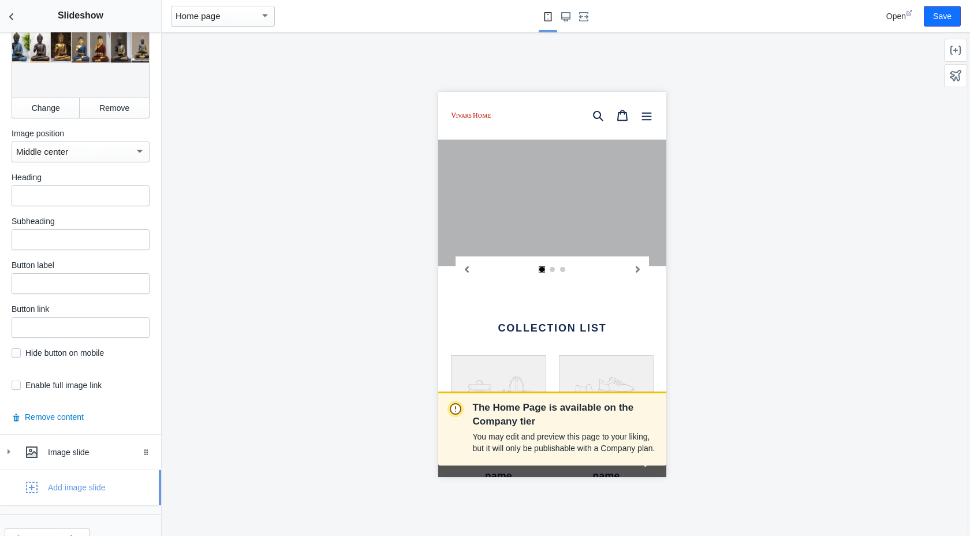
scroll to position [994, 0]
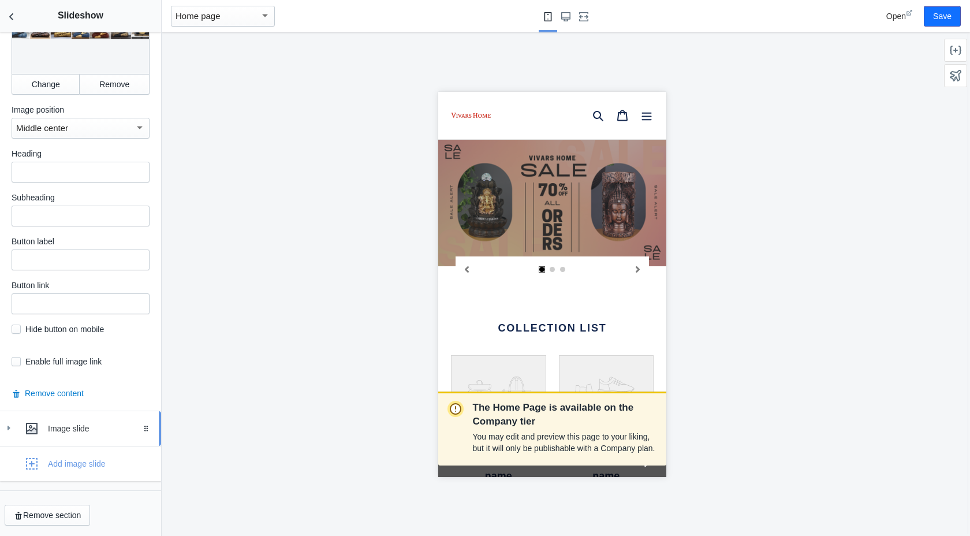
click at [13, 430] on icon at bounding box center [9, 428] width 12 height 12
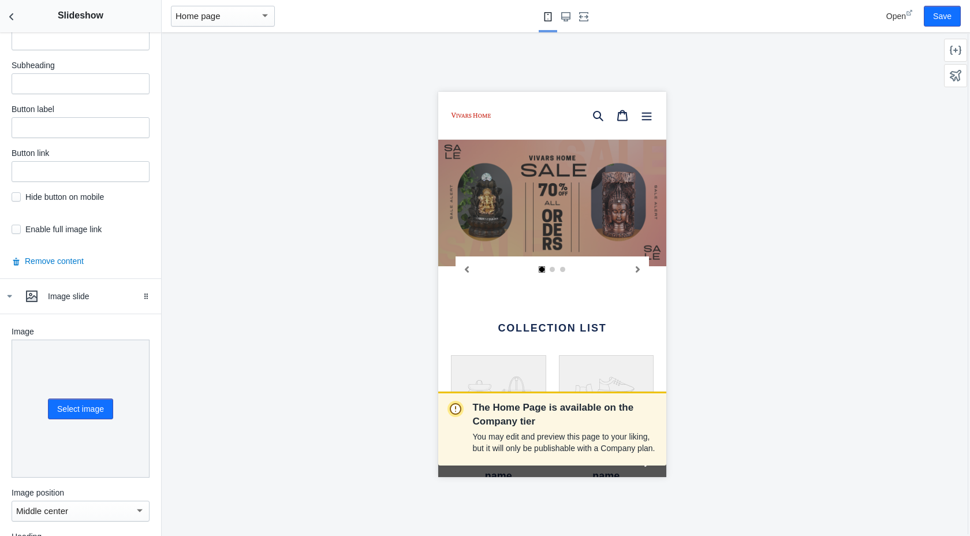
scroll to position [1122, 0]
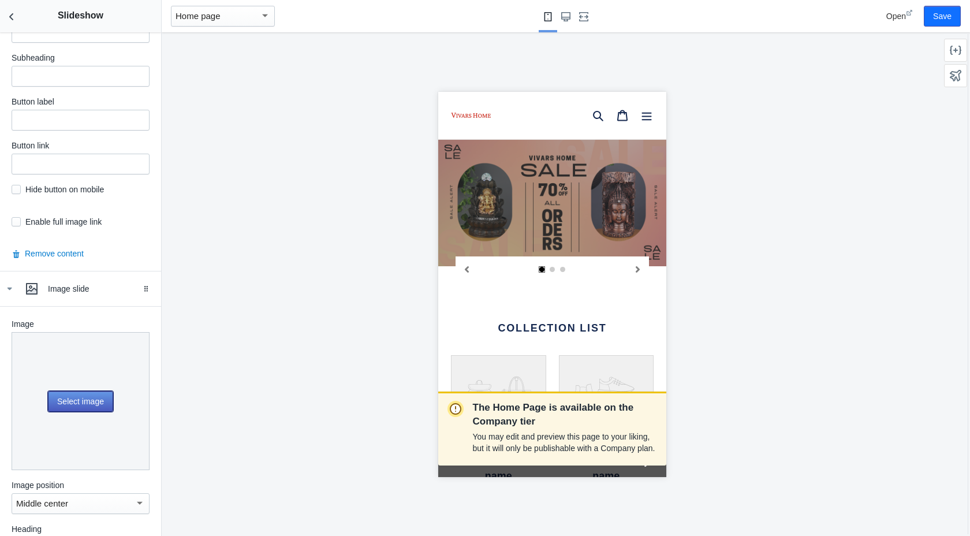
click at [68, 412] on button "Select image" at bounding box center [80, 401] width 65 height 21
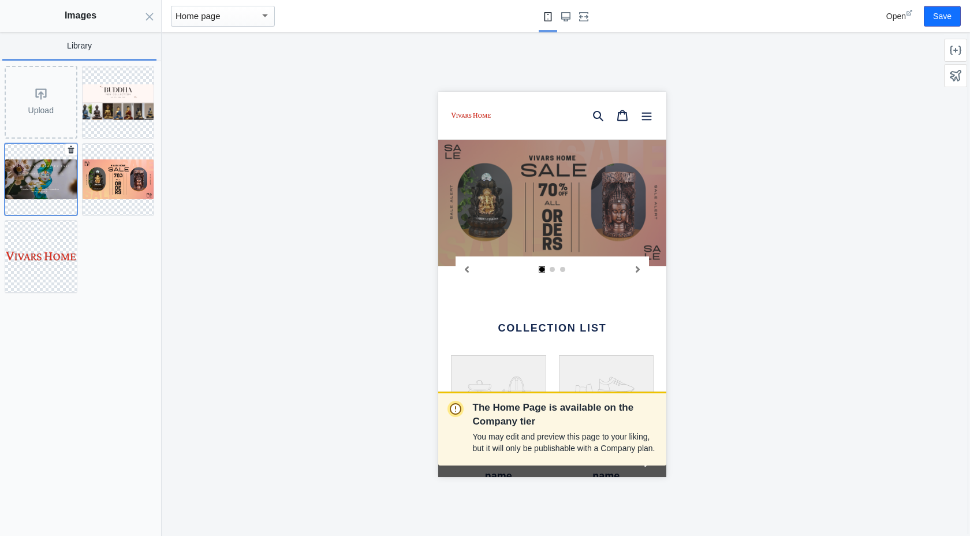
click at [36, 166] on img at bounding box center [41, 179] width 72 height 40
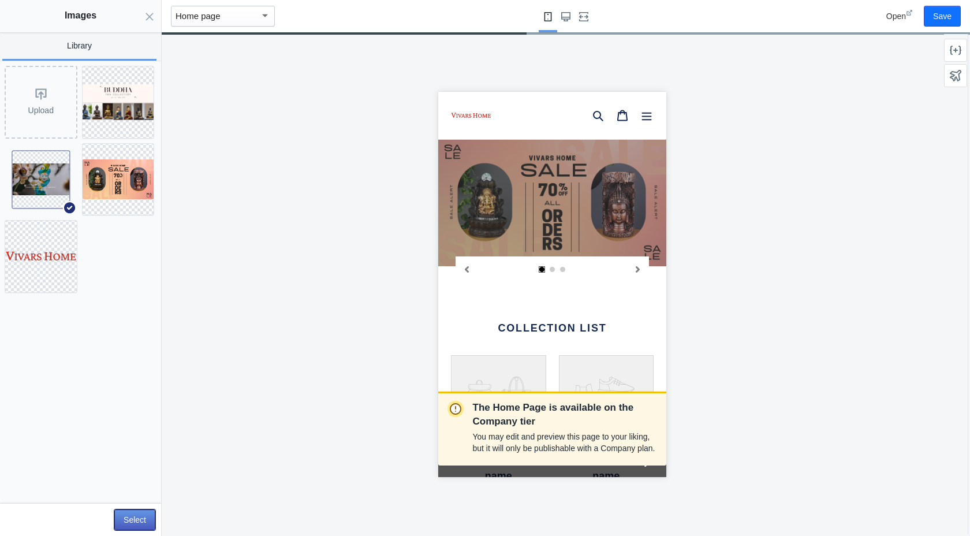
click at [131, 516] on button "Select" at bounding box center [134, 519] width 41 height 21
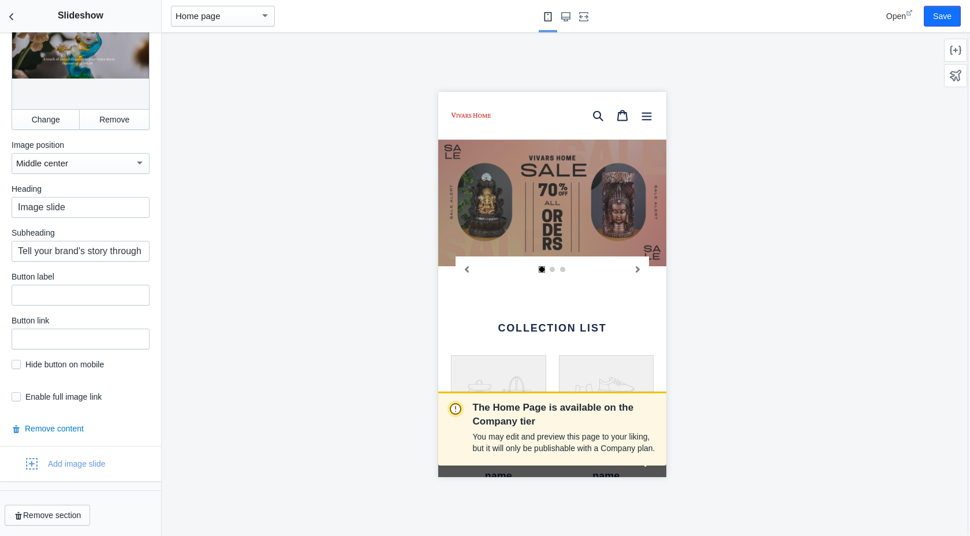
scroll to position [1495, 0]
drag, startPoint x: 74, startPoint y: 209, endPoint x: 0, endPoint y: 204, distance: 74.0
click at [0, 204] on div "Image Change Remove Image position Middle center Heading Image slide Subheading…" at bounding box center [80, 195] width 161 height 501
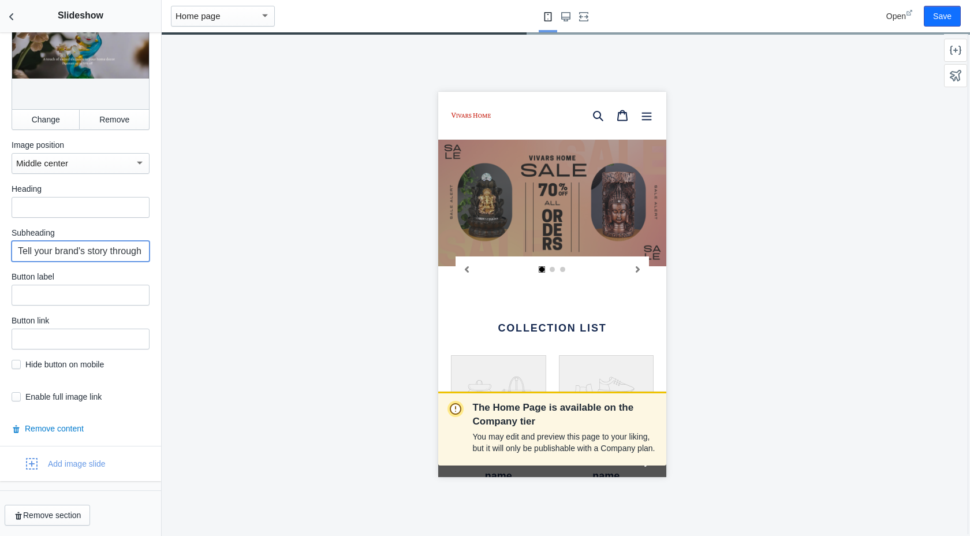
click at [43, 244] on input "Tell your brand's story through images" at bounding box center [81, 251] width 138 height 21
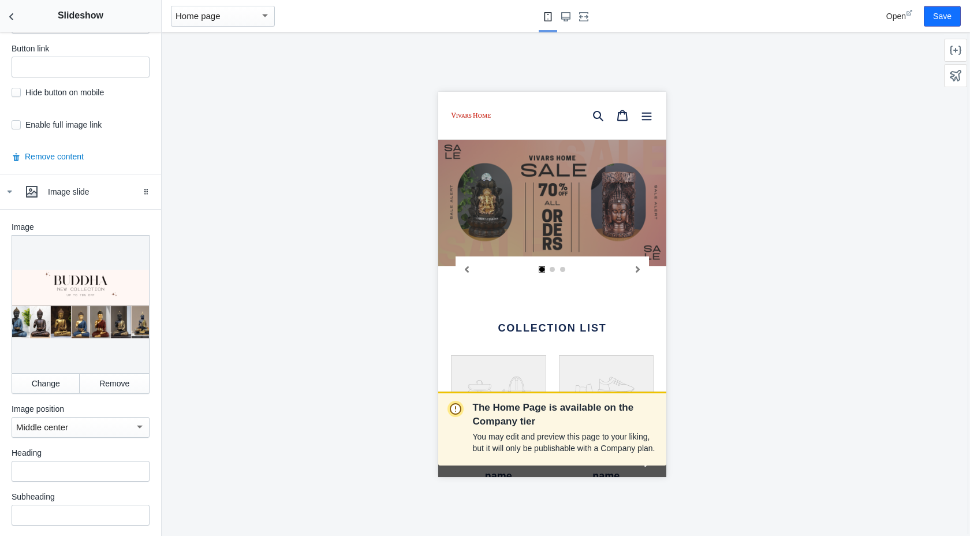
scroll to position [579, 0]
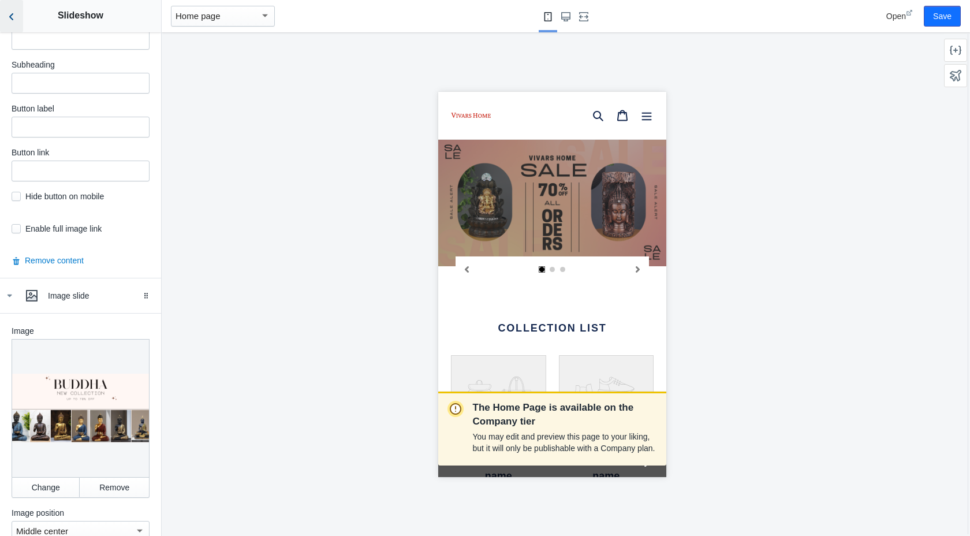
click at [14, 20] on icon "Back to sections" at bounding box center [12, 17] width 12 height 12
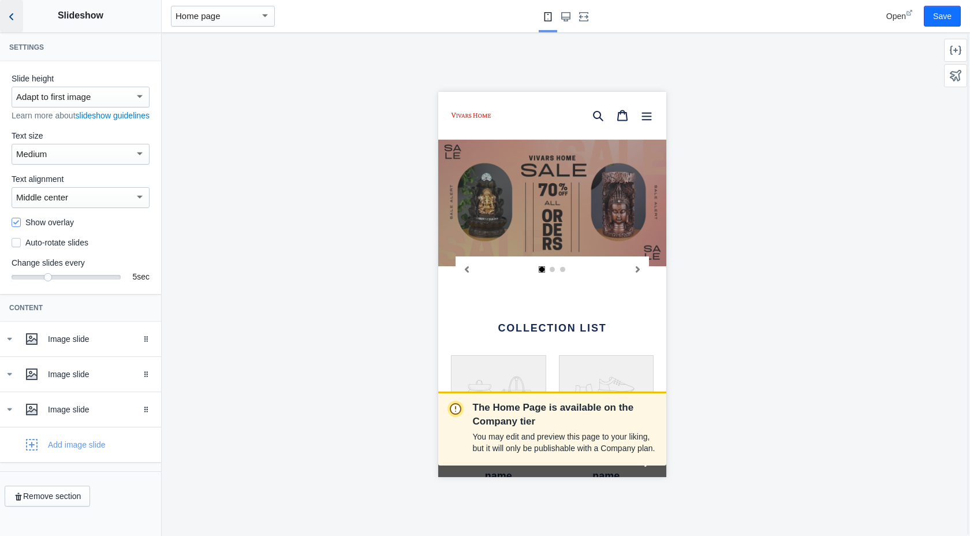
scroll to position [0, 0]
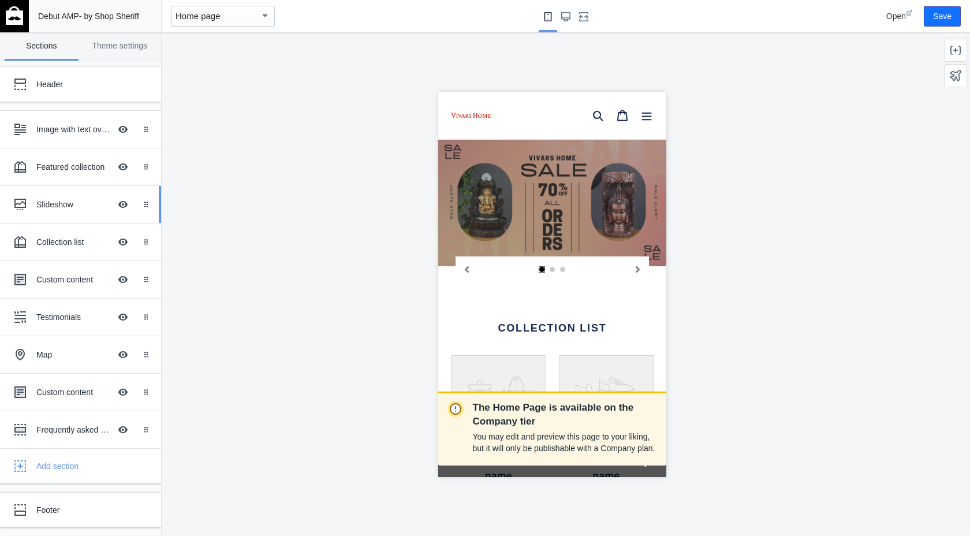
click at [57, 204] on div "Slideshow" at bounding box center [73, 205] width 74 height 12
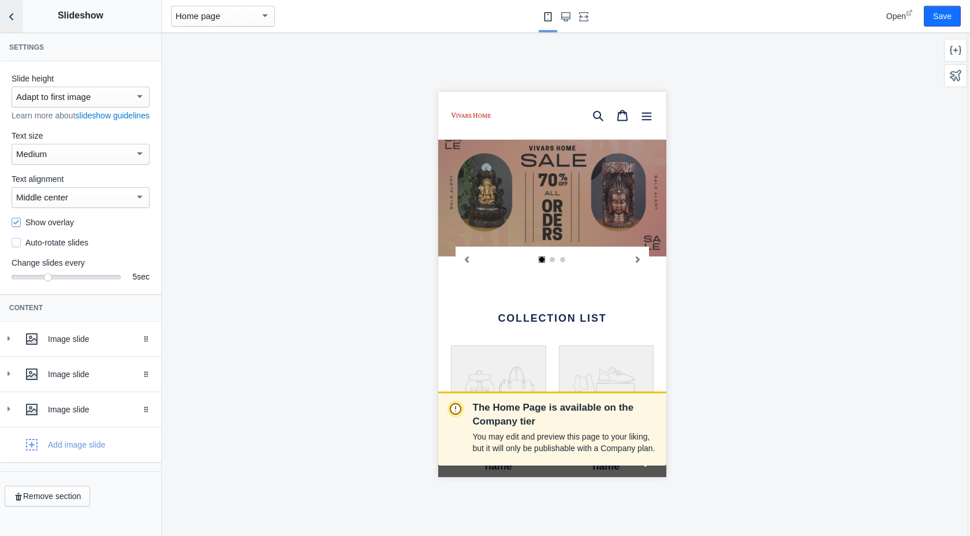
click at [10, 24] on button "Back to sections" at bounding box center [11, 16] width 23 height 32
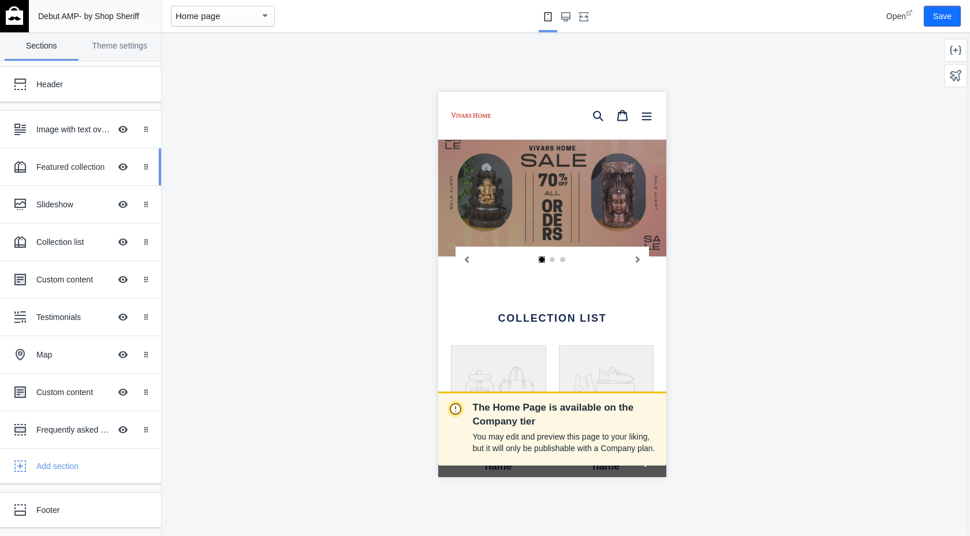
click at [70, 164] on div "Featured collection" at bounding box center [73, 167] width 74 height 12
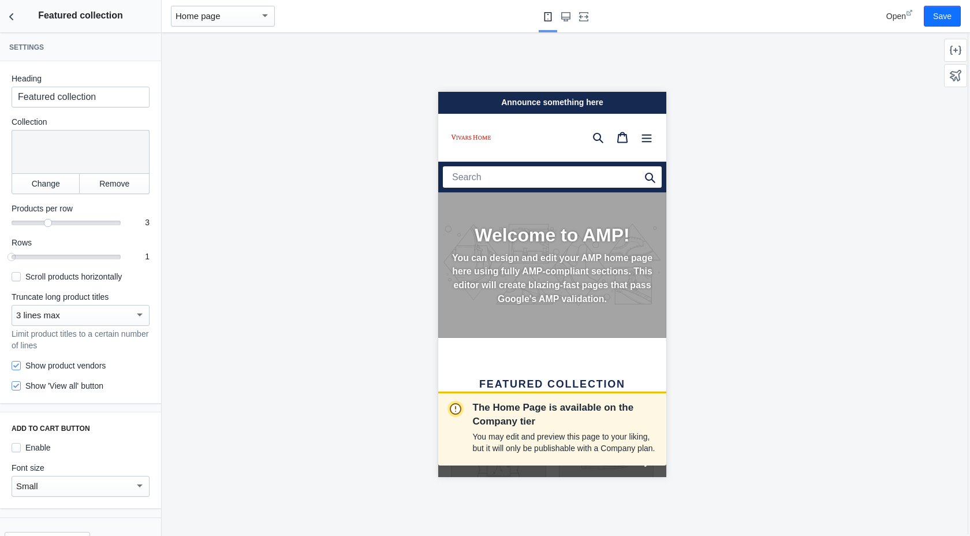
scroll to position [0, 0]
click at [899, 19] on span "Open" at bounding box center [897, 16] width 20 height 9
click at [8, 21] on icon "Back to sections" at bounding box center [12, 17] width 12 height 12
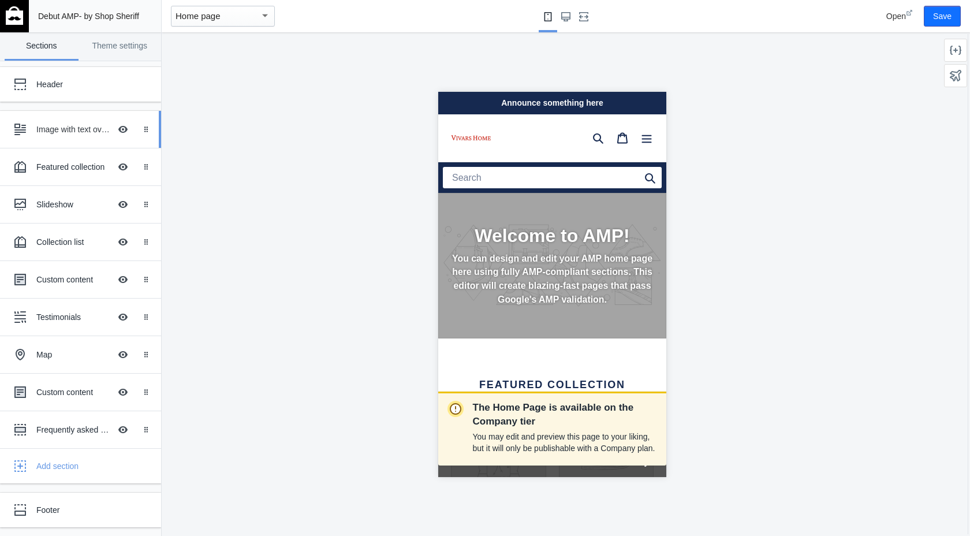
click at [55, 125] on div "Image with text overlay" at bounding box center [73, 130] width 74 height 12
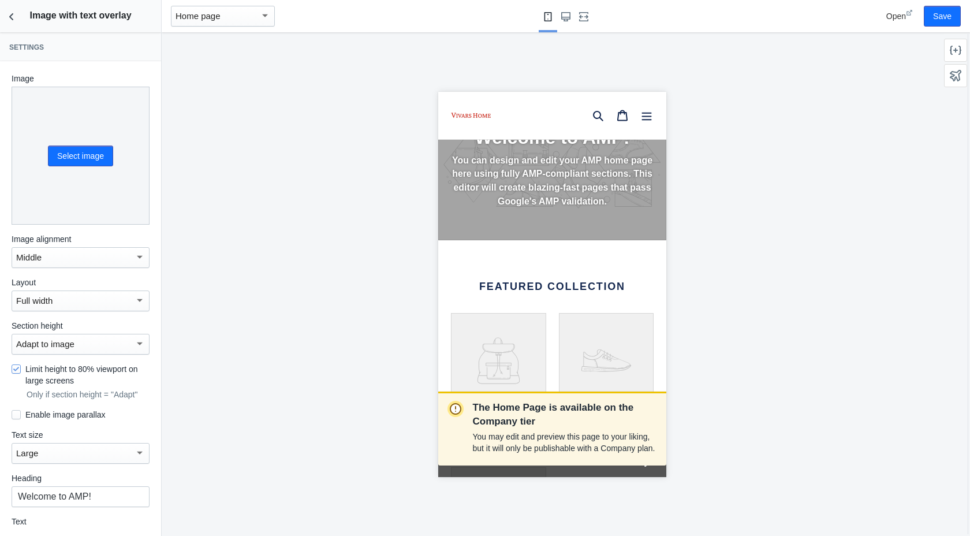
scroll to position [101, 0]
click at [11, 19] on icon "Back to sections" at bounding box center [12, 17] width 12 height 12
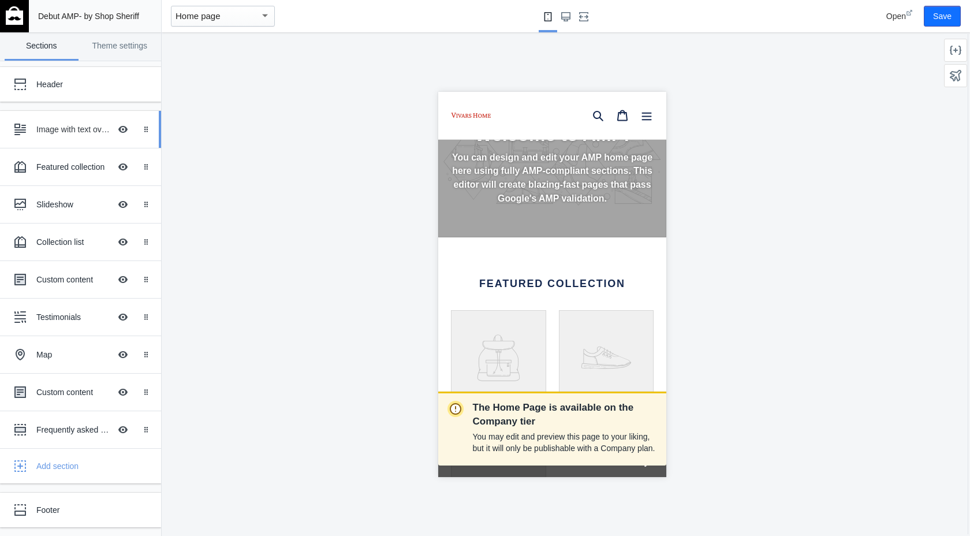
click at [80, 144] on link "Image with text overlay Hide Image with text overlay Drag to reorder" at bounding box center [80, 129] width 161 height 37
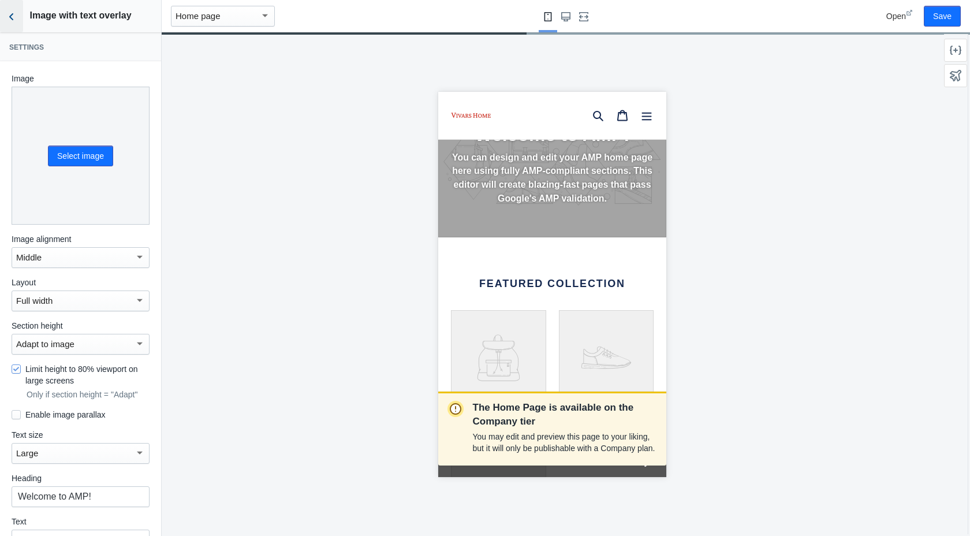
click at [9, 16] on icon "Back to sections" at bounding box center [12, 17] width 12 height 12
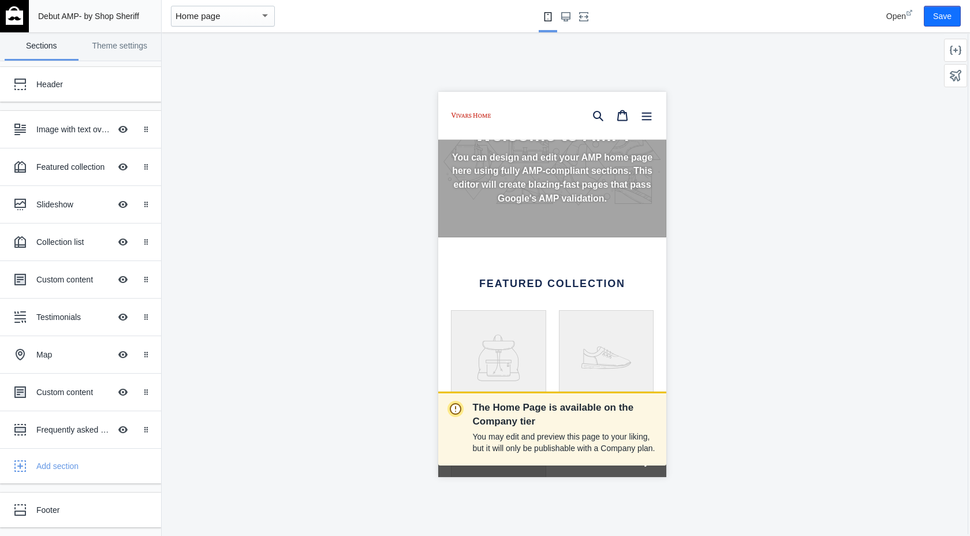
scroll to position [0, 0]
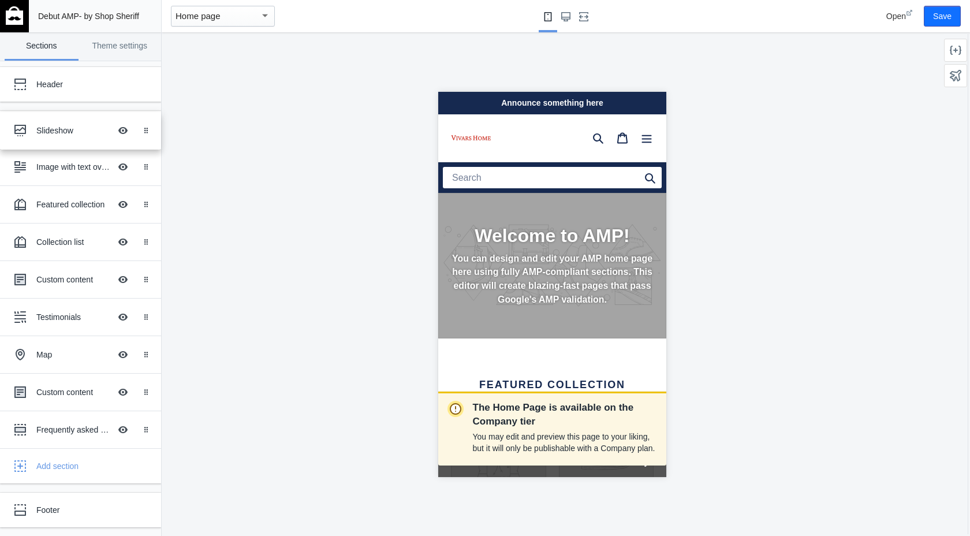
drag, startPoint x: 19, startPoint y: 200, endPoint x: 19, endPoint y: 126, distance: 73.4
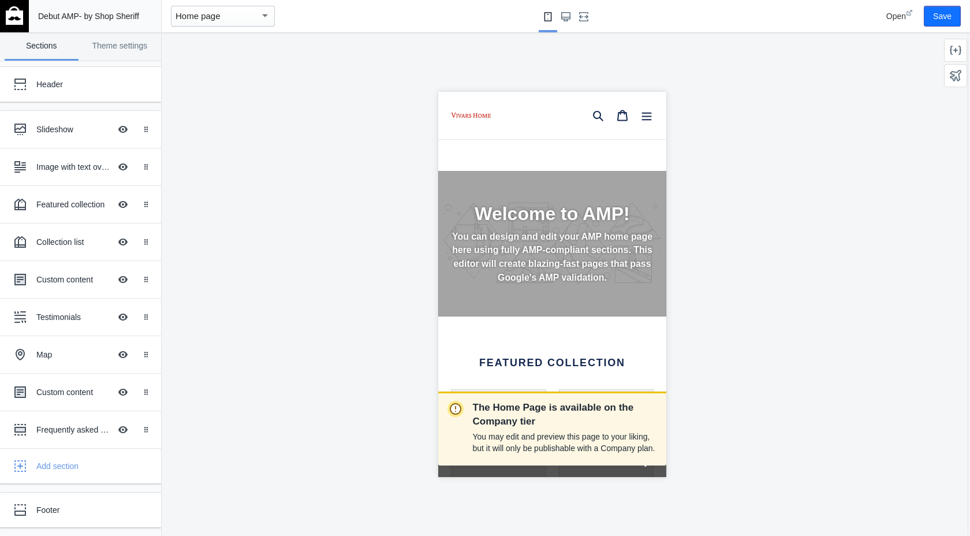
scroll to position [207, 0]
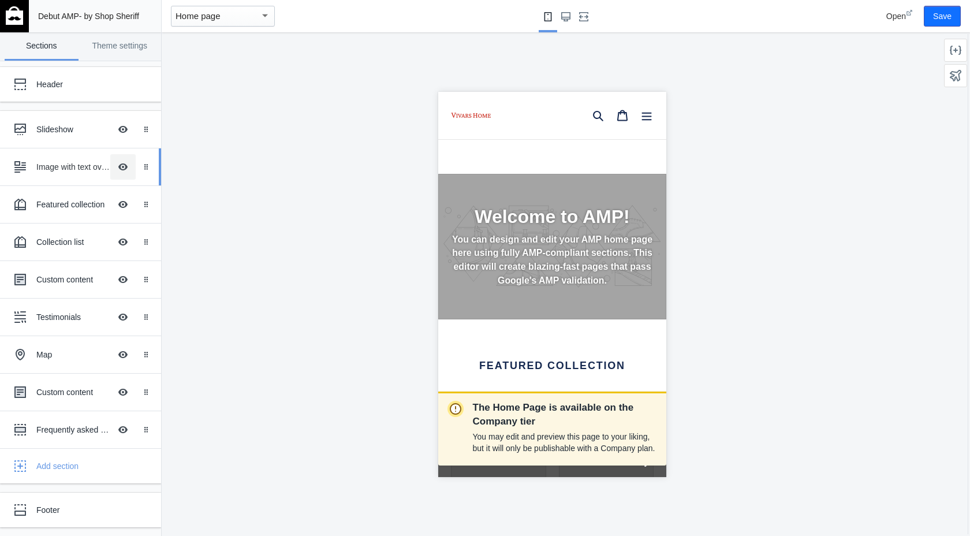
click at [122, 169] on button "Hide Image with text overlay" at bounding box center [122, 166] width 25 height 25
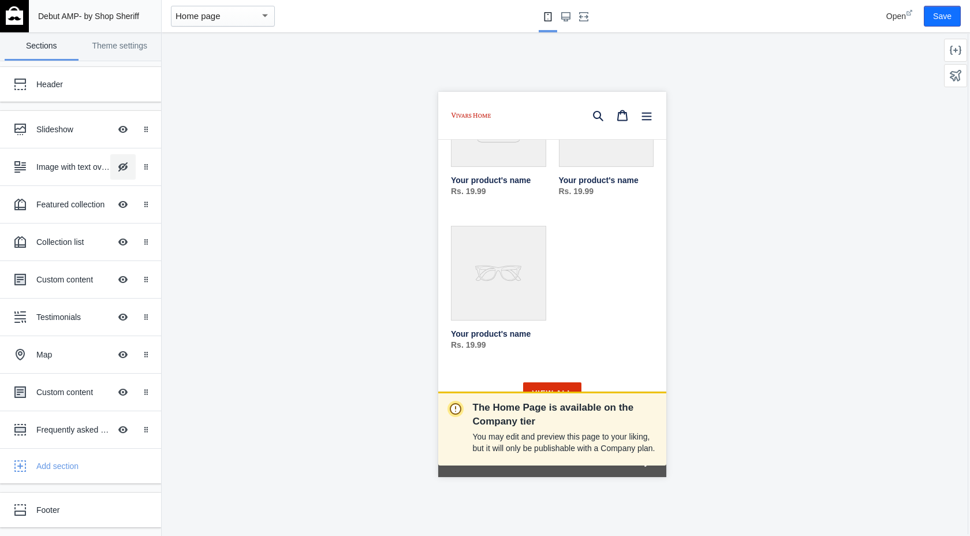
scroll to position [336, 0]
click at [77, 204] on div "Featured collection" at bounding box center [73, 205] width 74 height 12
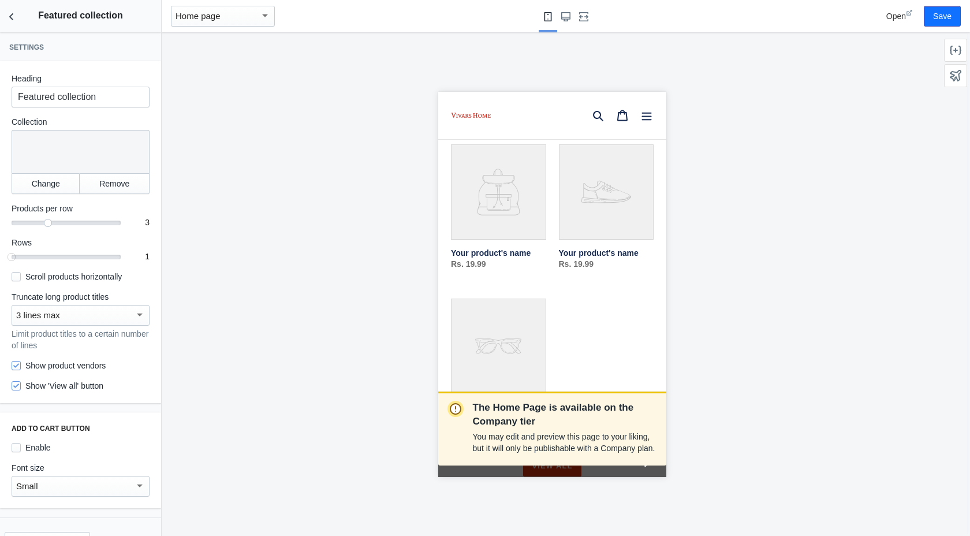
scroll to position [265, 0]
click at [58, 185] on button "Change" at bounding box center [46, 183] width 68 height 21
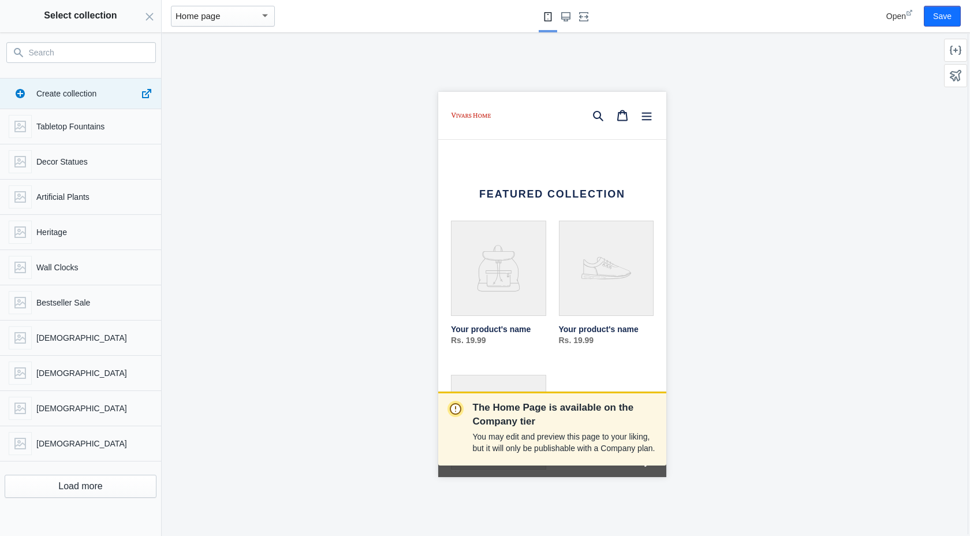
scroll to position [222, 0]
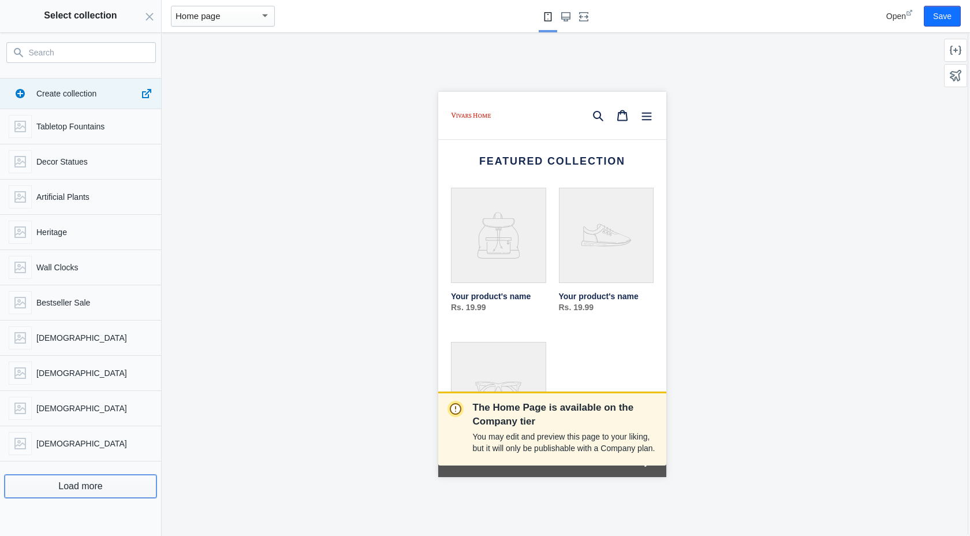
click at [83, 483] on button "Load more" at bounding box center [81, 486] width 152 height 23
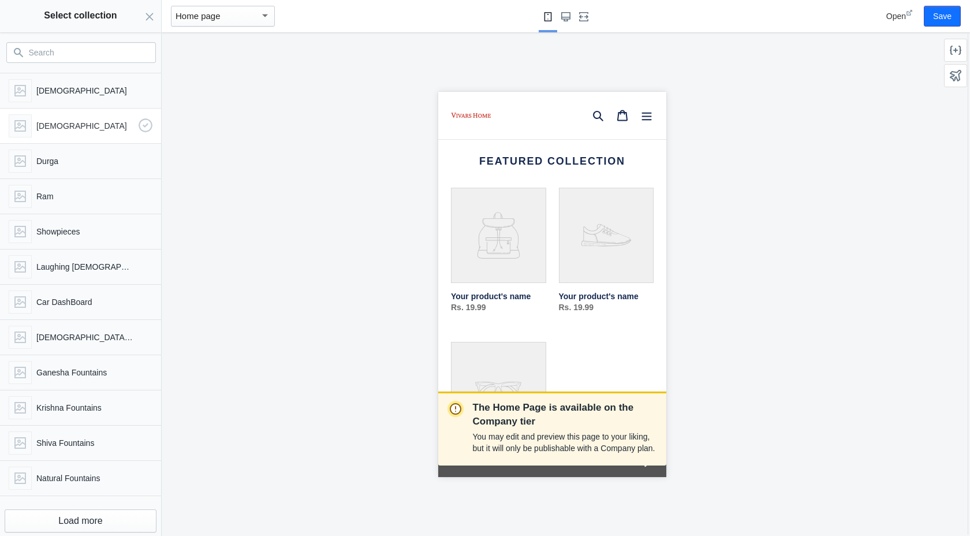
scroll to position [333, 0]
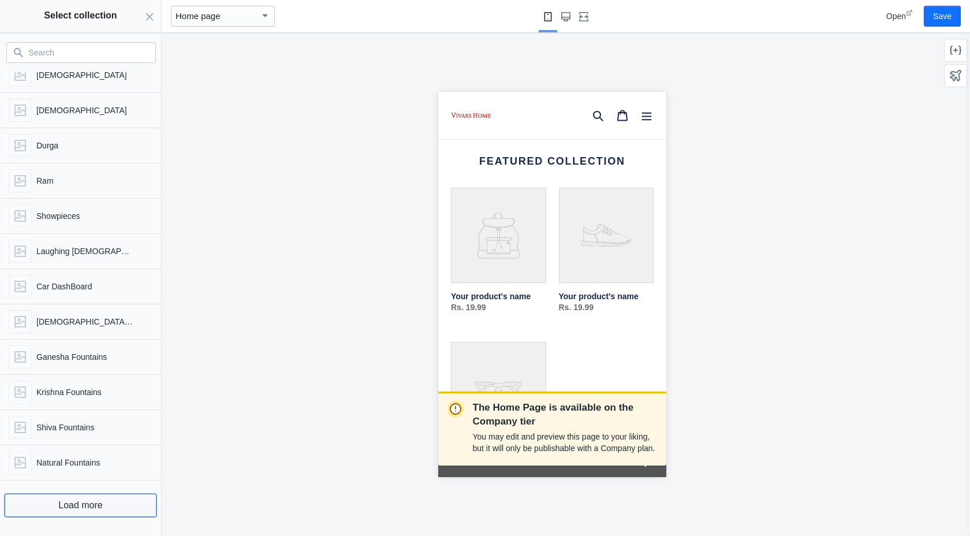
click at [96, 503] on button "Load more" at bounding box center [81, 505] width 152 height 23
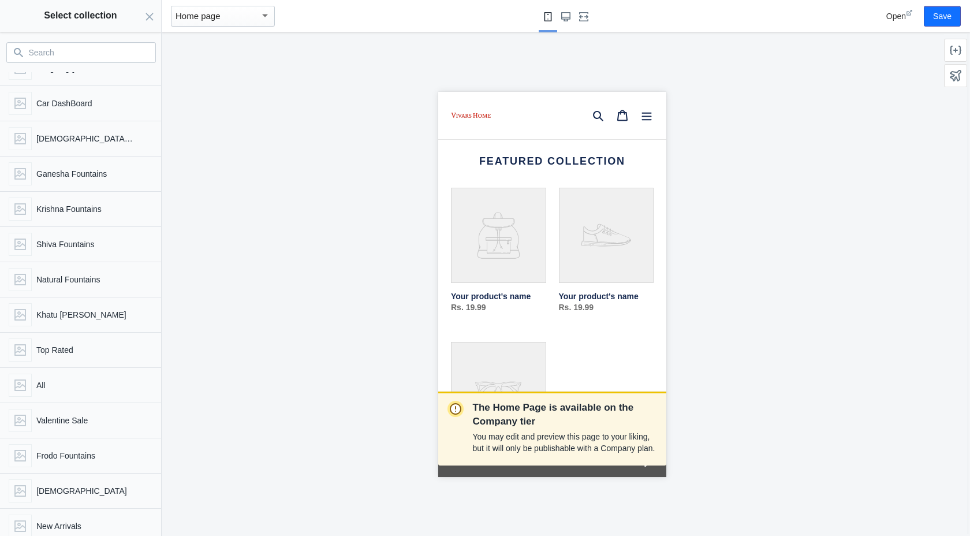
scroll to position [580, 0]
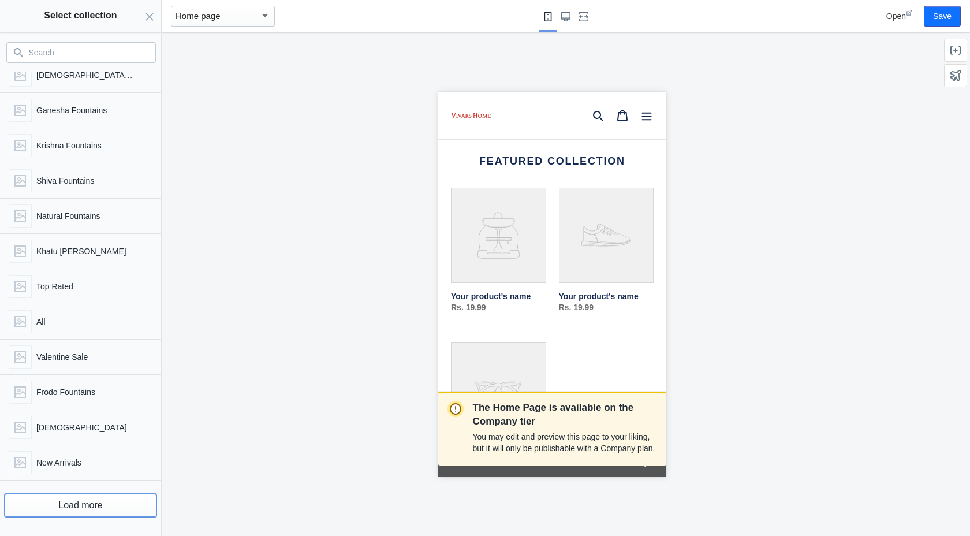
click at [96, 503] on button "Load more" at bounding box center [81, 505] width 152 height 23
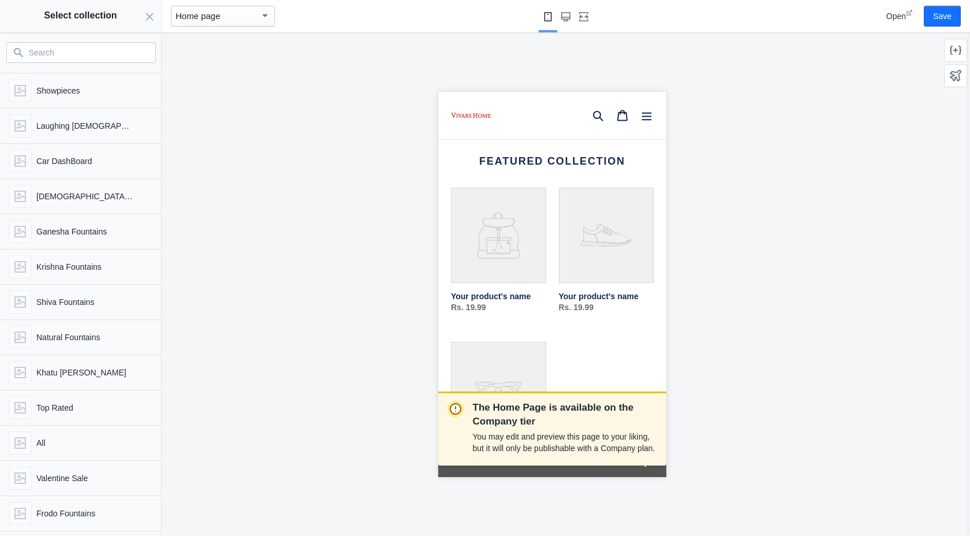
scroll to position [686, 0]
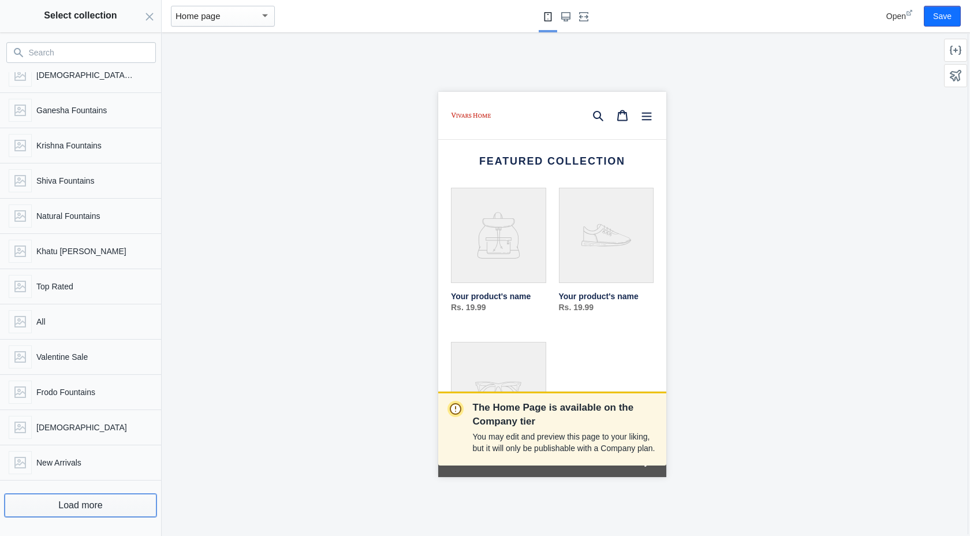
click at [91, 502] on button "Load more" at bounding box center [81, 505] width 152 height 23
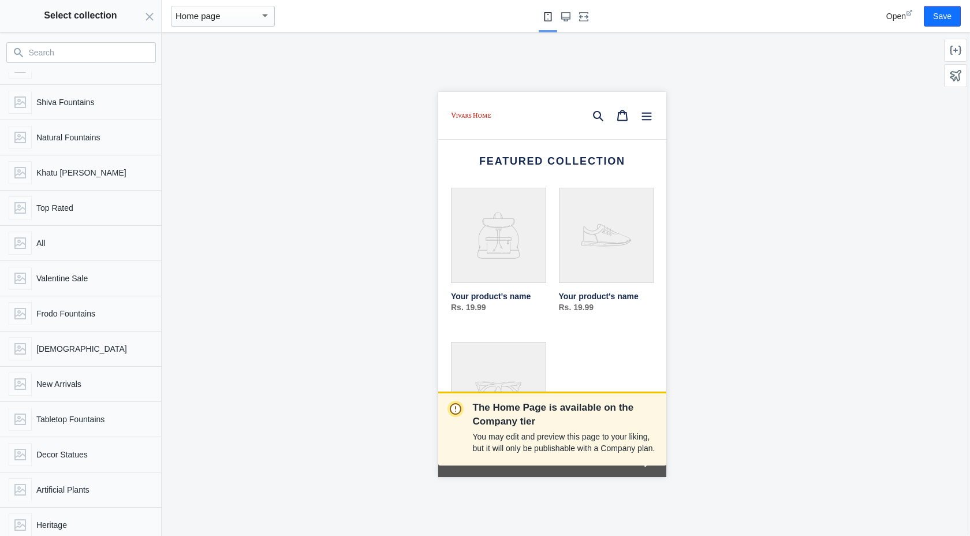
scroll to position [664, 0]
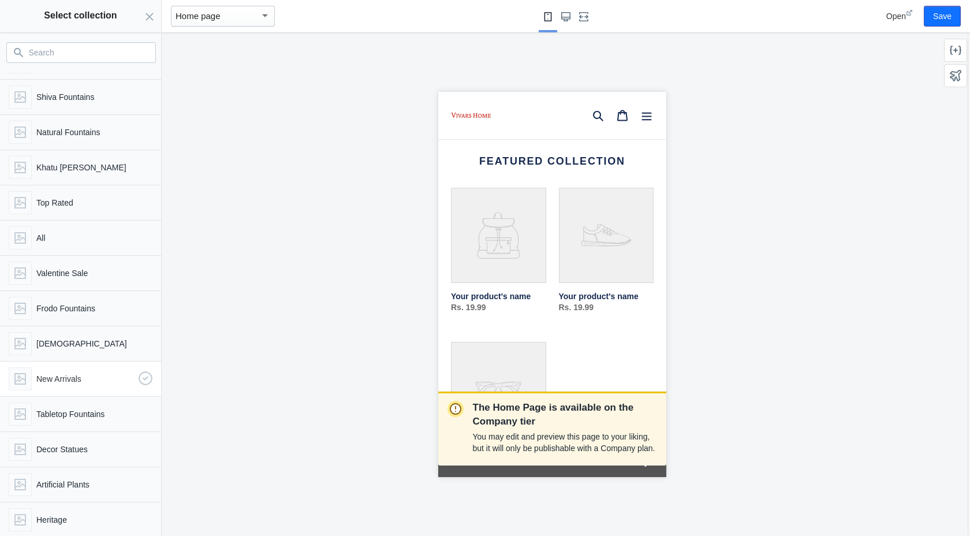
click at [55, 382] on p "New Arrivals" at bounding box center [85, 379] width 98 height 12
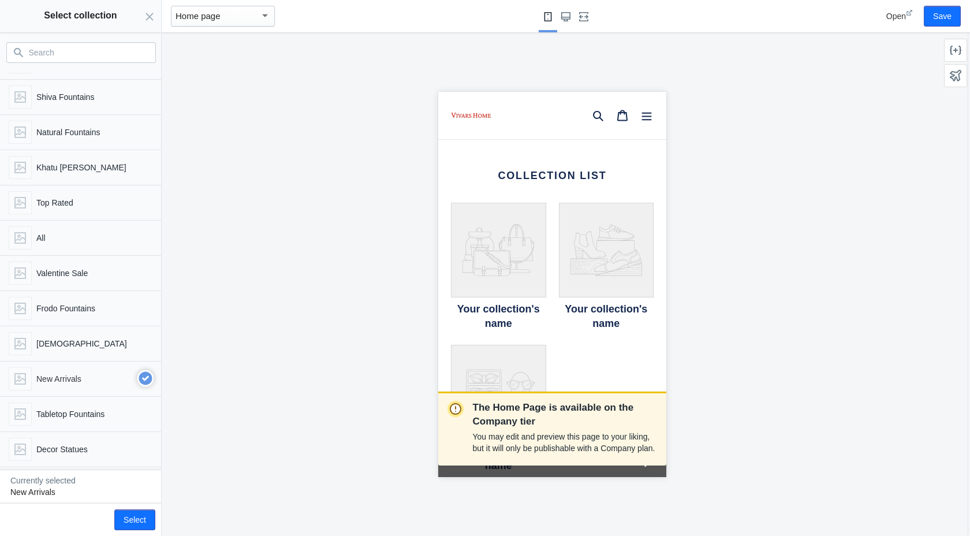
scroll to position [816, 0]
click at [131, 521] on button "Select" at bounding box center [134, 519] width 41 height 21
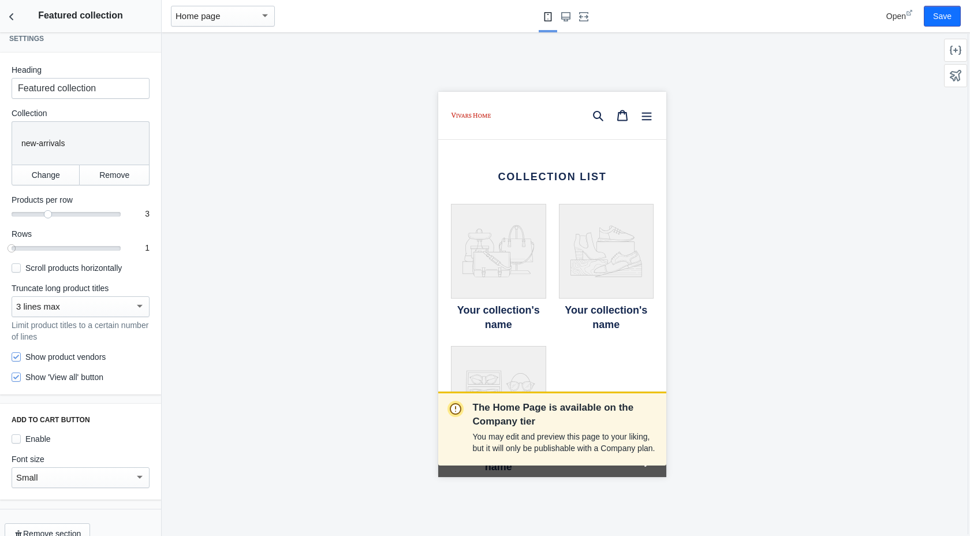
scroll to position [27, 0]
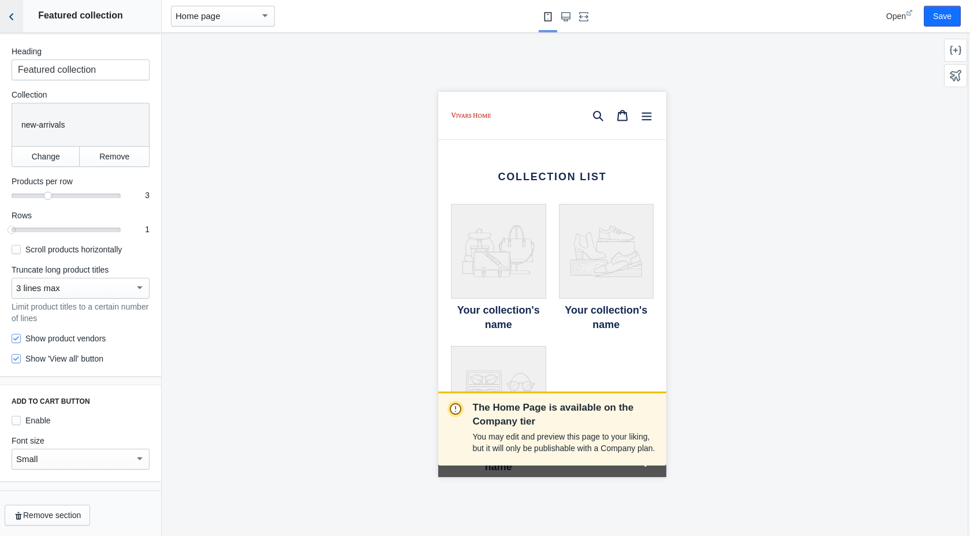
click at [13, 20] on icon "Back to sections" at bounding box center [12, 17] width 12 height 12
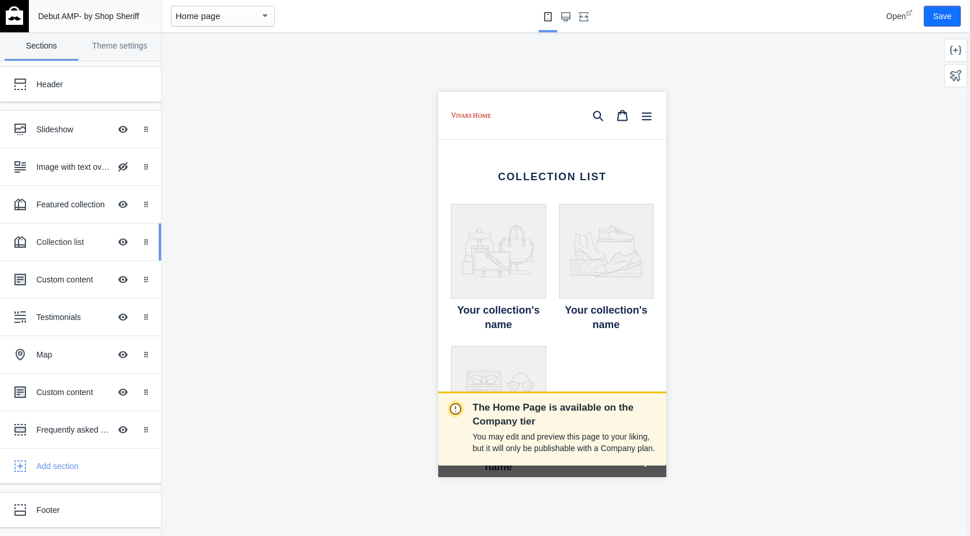
click at [60, 243] on div "Collection list" at bounding box center [73, 242] width 74 height 12
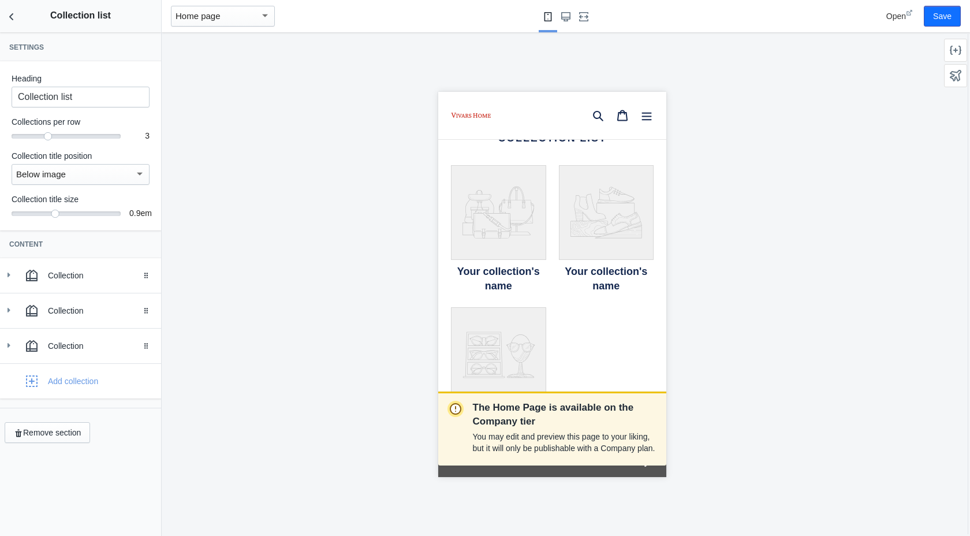
scroll to position [859, 0]
click at [51, 271] on div "Collection" at bounding box center [100, 276] width 105 height 12
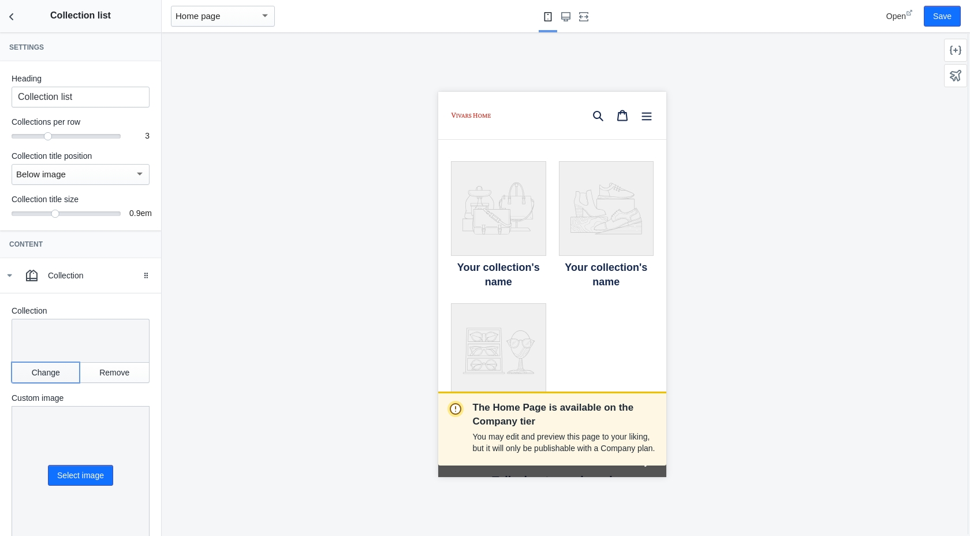
click at [49, 369] on button "Change" at bounding box center [46, 372] width 68 height 21
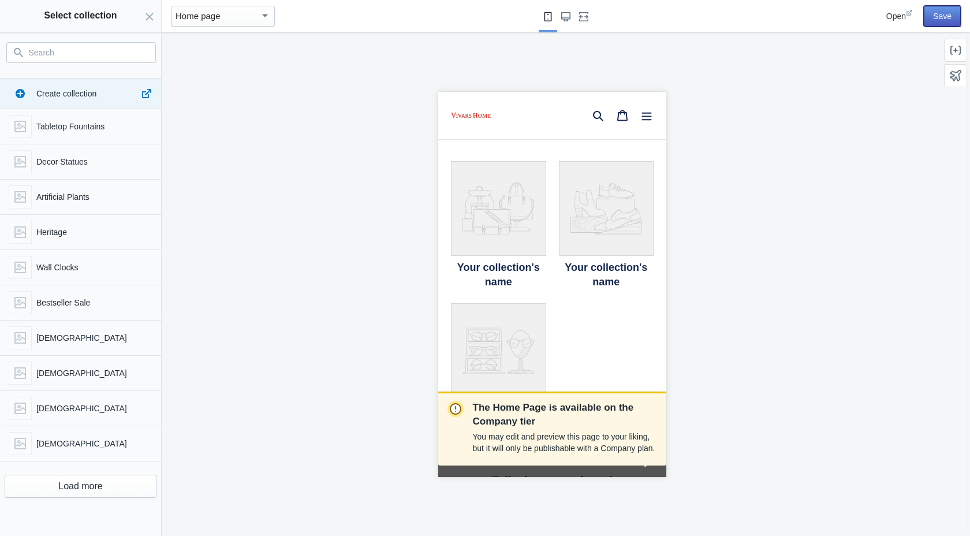
click at [947, 14] on button "Save" at bounding box center [942, 16] width 37 height 21
